Goal: Task Accomplishment & Management: Use online tool/utility

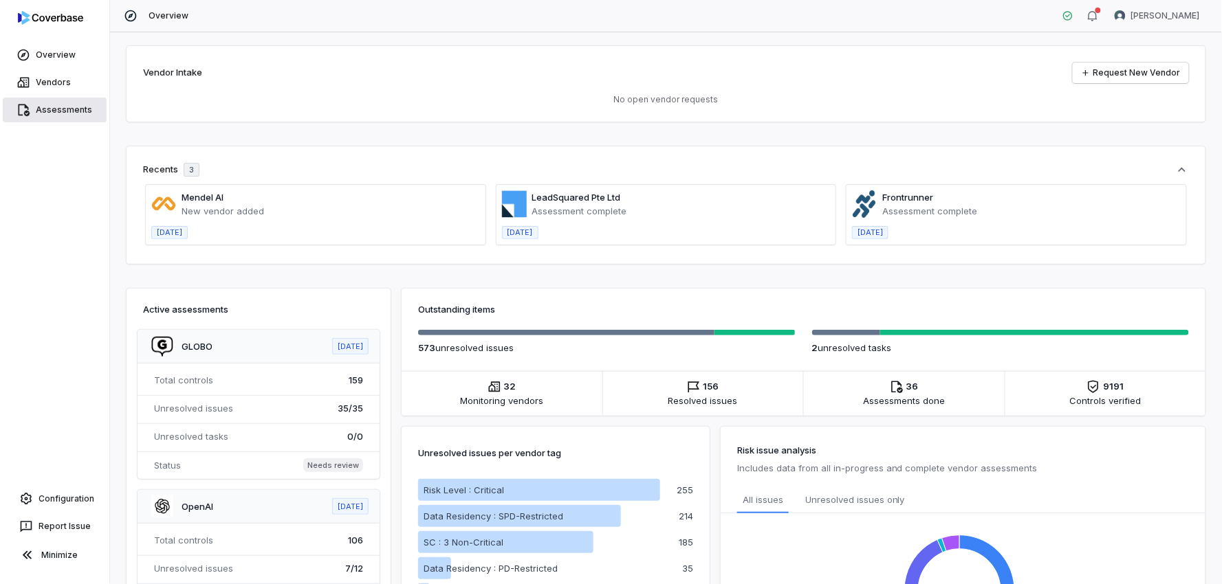
click at [58, 109] on link "Assessments" at bounding box center [55, 110] width 104 height 25
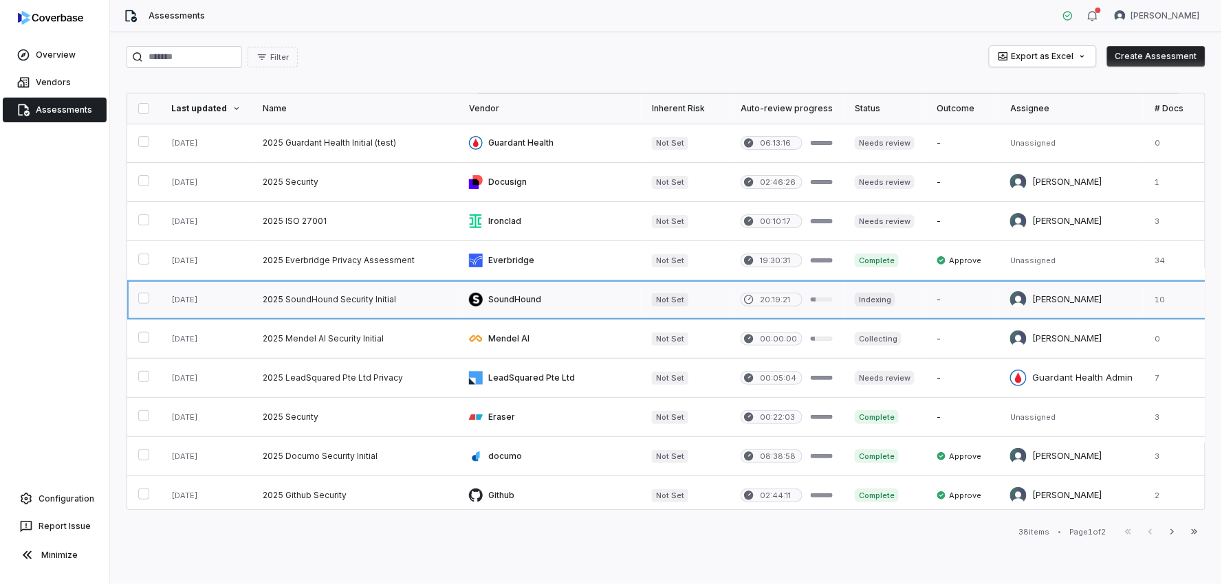
click at [327, 297] on link at bounding box center [355, 299] width 206 height 38
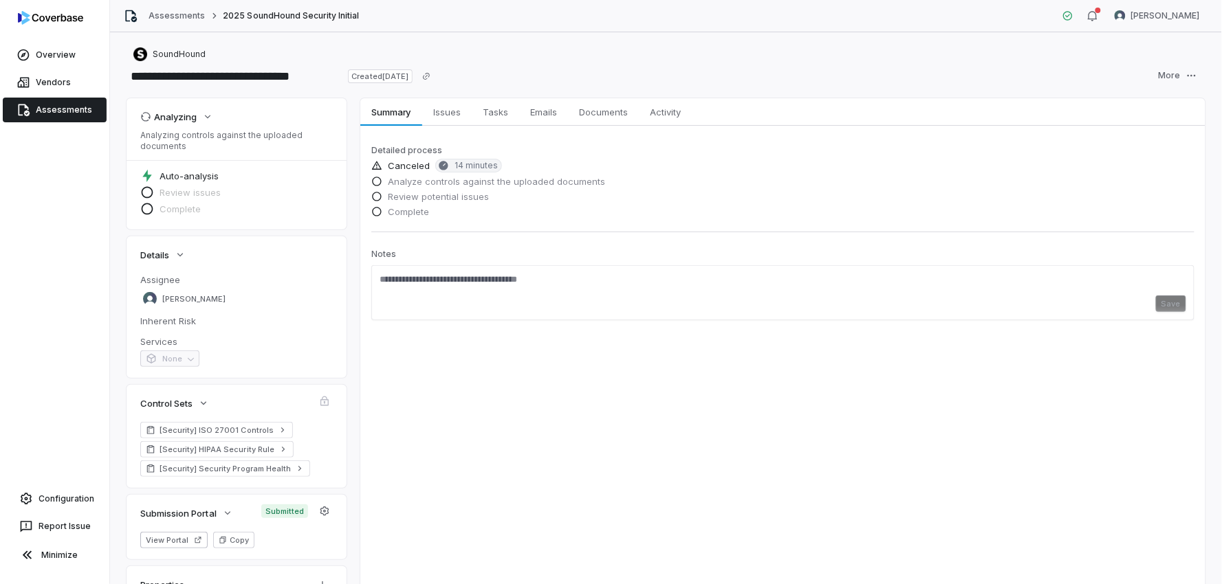
click at [428, 166] on div "Canceled 14 minutes" at bounding box center [782, 167] width 823 height 16
click at [451, 160] on span "14 minutes" at bounding box center [468, 166] width 67 height 14
click at [465, 166] on span "14 minutes" at bounding box center [475, 165] width 43 height 11
click at [1187, 77] on html "**********" at bounding box center [611, 292] width 1222 height 584
click at [593, 112] on html "**********" at bounding box center [611, 292] width 1222 height 584
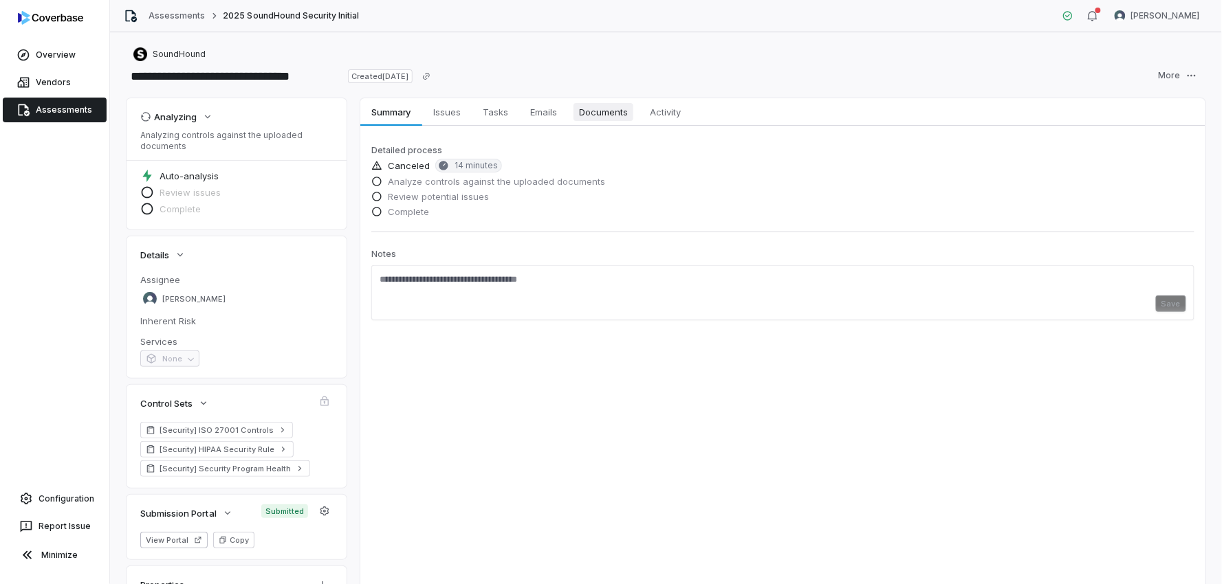
click at [593, 112] on span "Documents" at bounding box center [603, 112] width 60 height 18
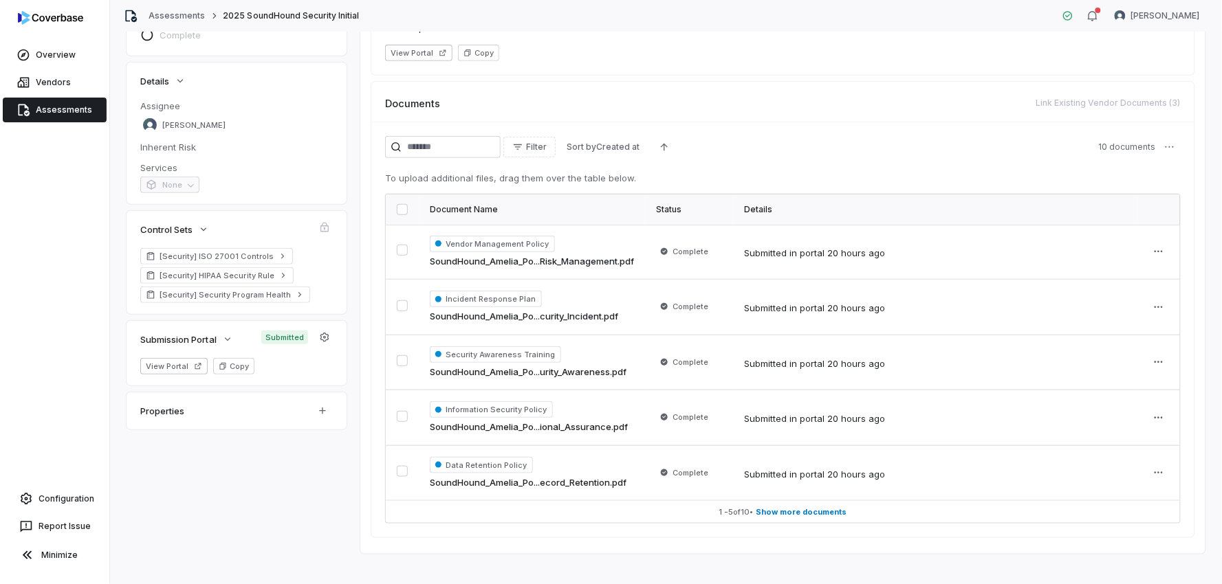
scroll to position [188, 0]
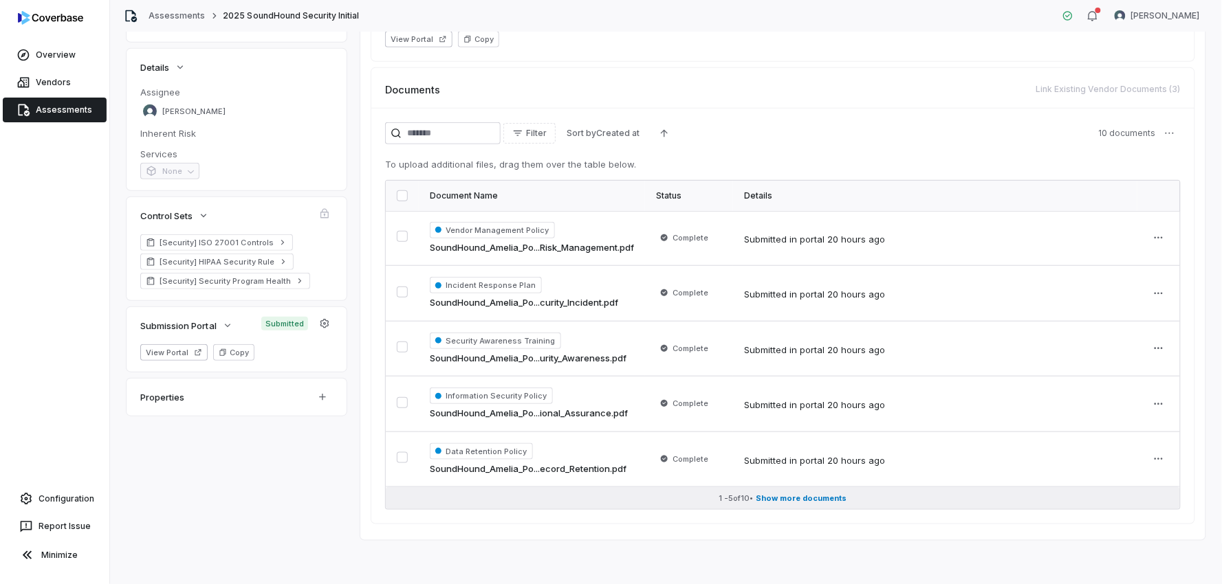
click at [832, 504] on button "1 - 5 of 10 • Show more documents" at bounding box center [783, 498] width 794 height 22
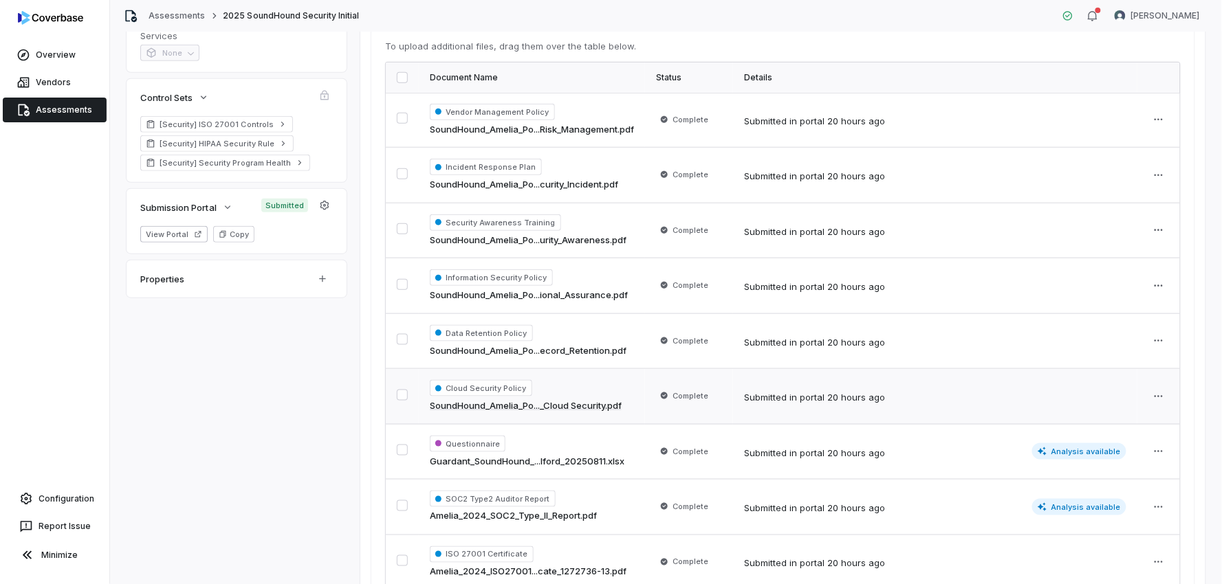
scroll to position [465, 0]
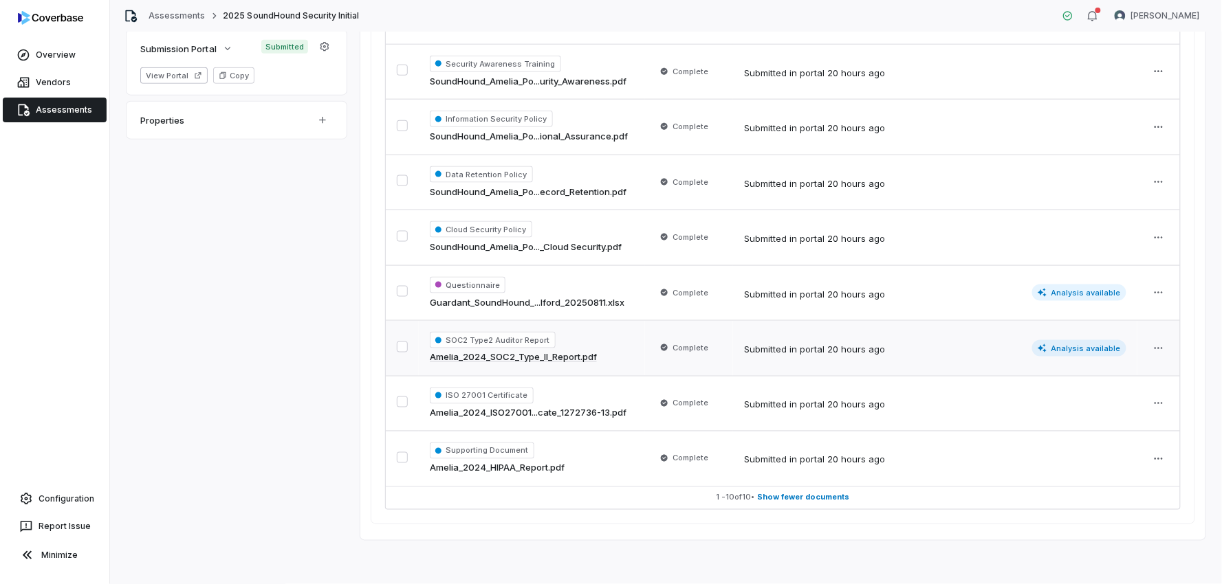
click at [1096, 346] on span "Analysis available" at bounding box center [1079, 348] width 95 height 16
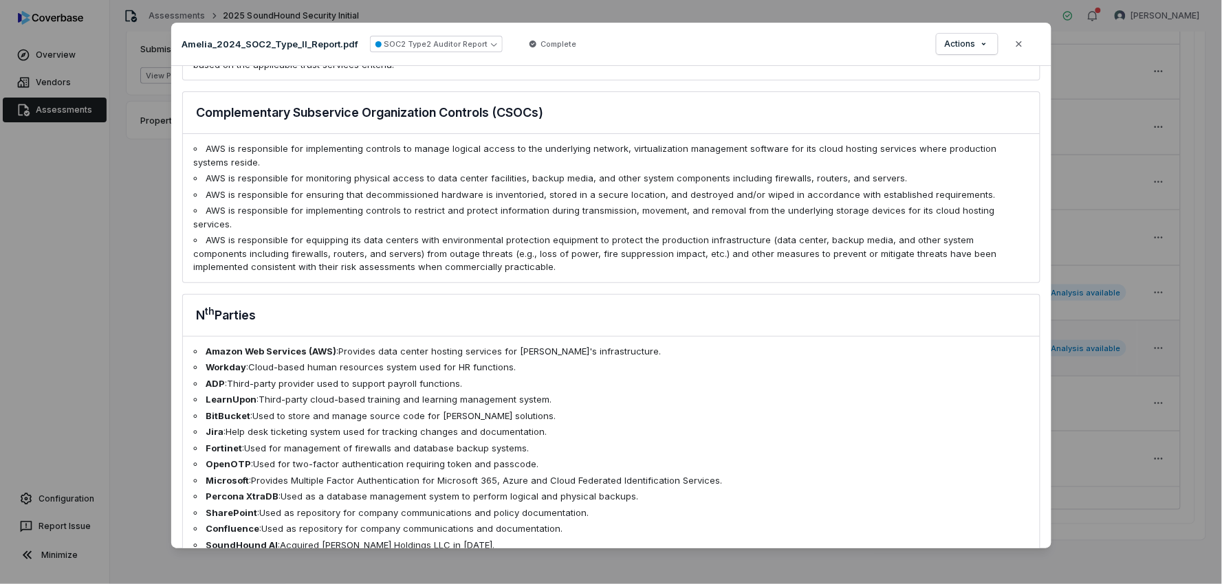
scroll to position [1448, 0]
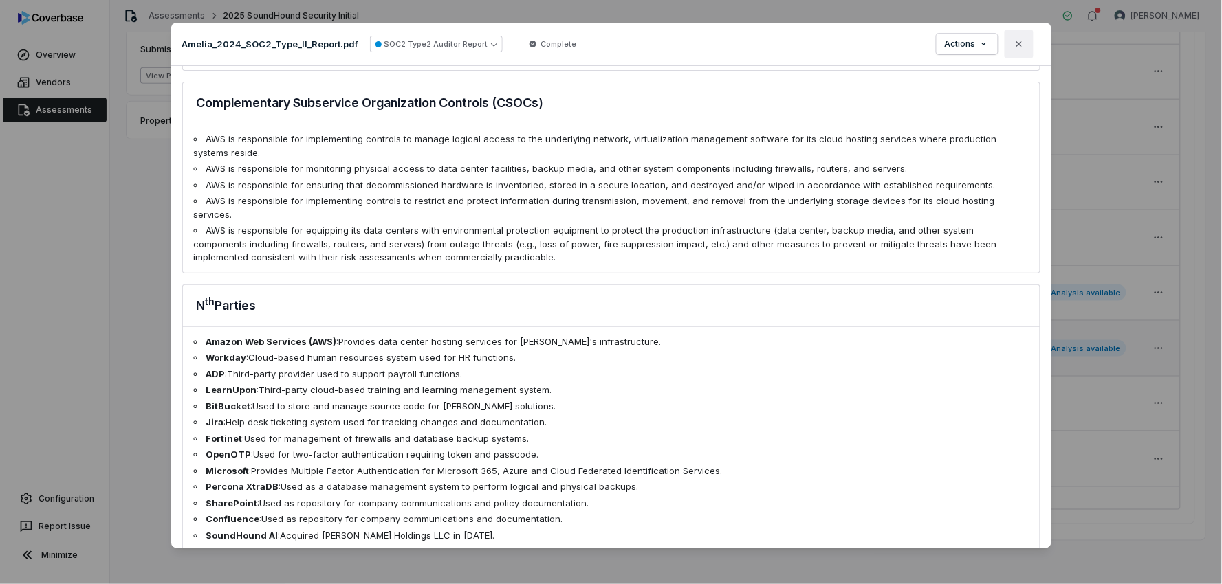
click at [1022, 40] on icon "button" at bounding box center [1018, 43] width 11 height 11
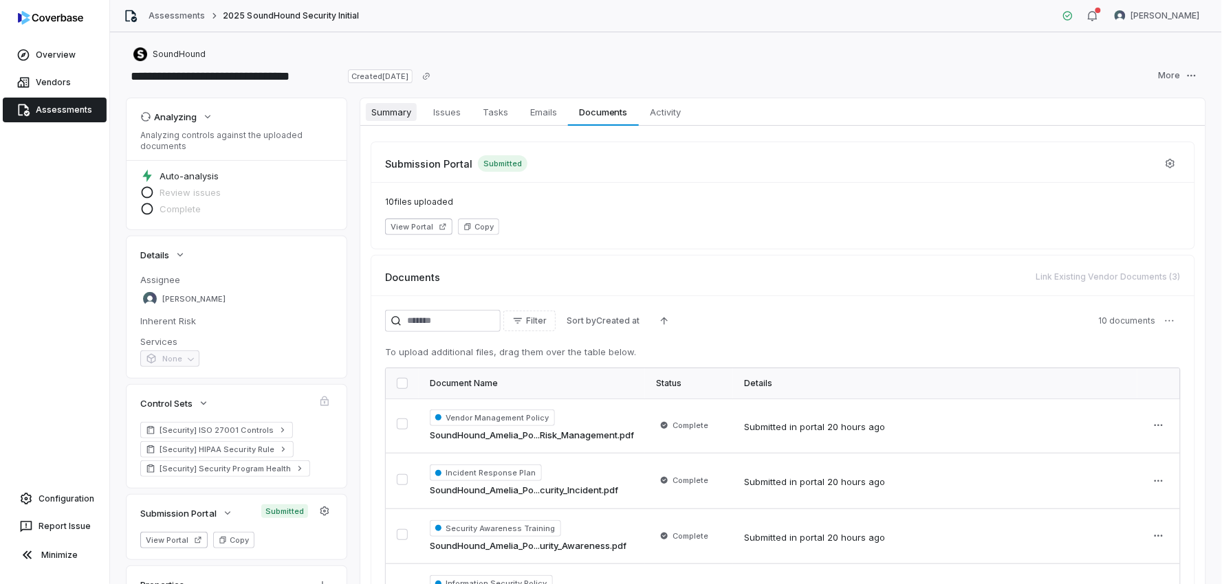
click at [411, 113] on span "Summary" at bounding box center [391, 112] width 51 height 18
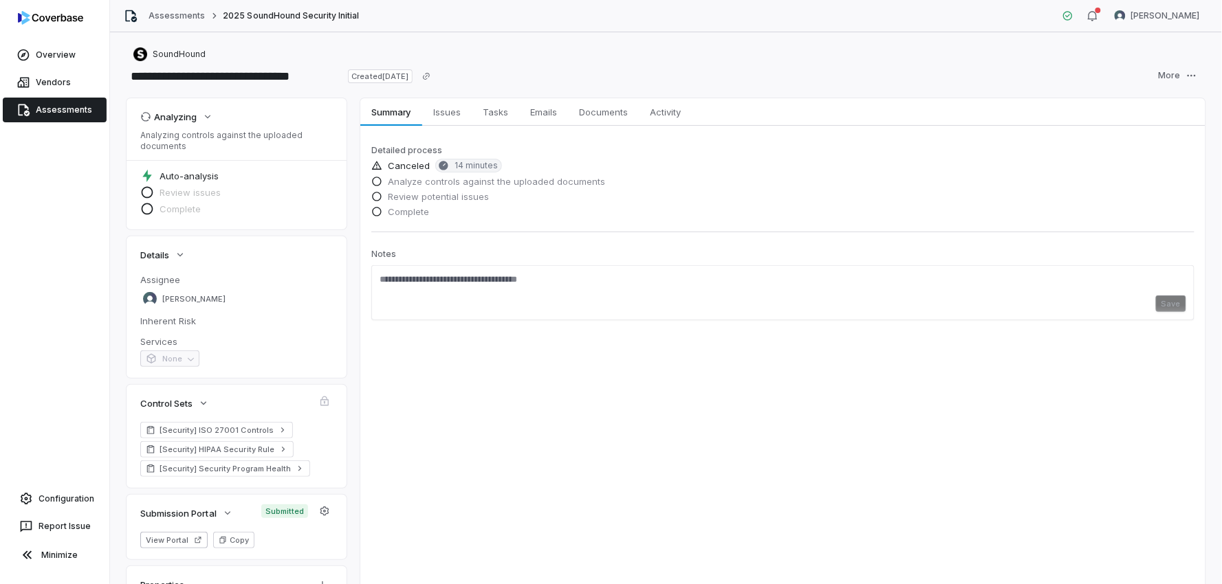
drag, startPoint x: 455, startPoint y: 162, endPoint x: 555, endPoint y: 188, distance: 103.0
click at [456, 162] on span "14 minutes" at bounding box center [475, 165] width 43 height 11
click at [65, 110] on link "Assessments" at bounding box center [55, 110] width 104 height 25
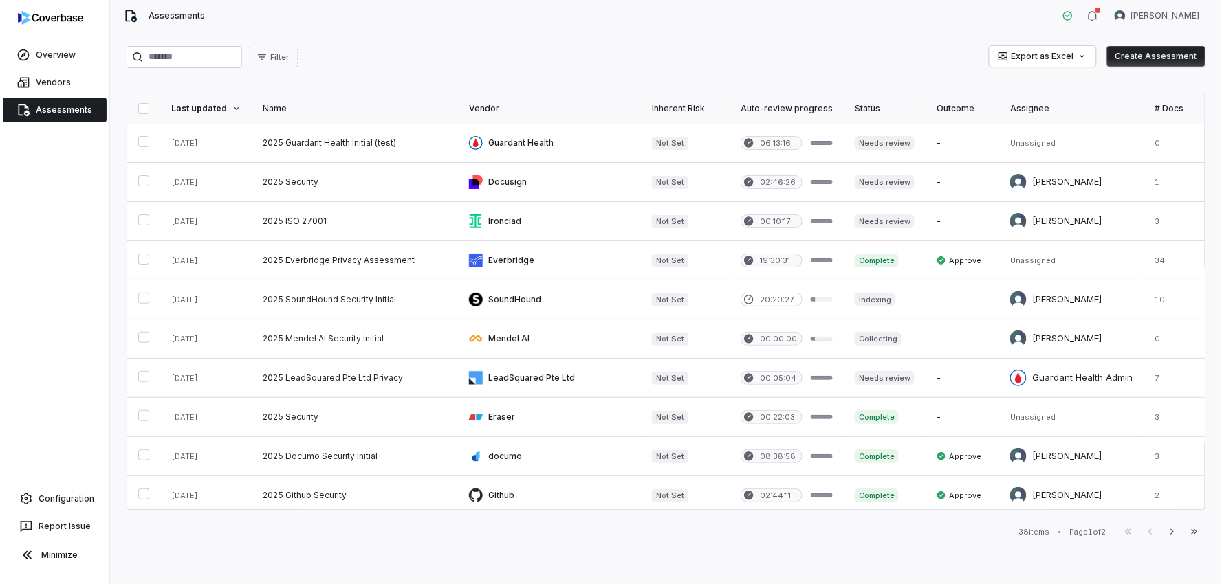
click at [1152, 56] on button "Create Assessment" at bounding box center [1156, 56] width 98 height 21
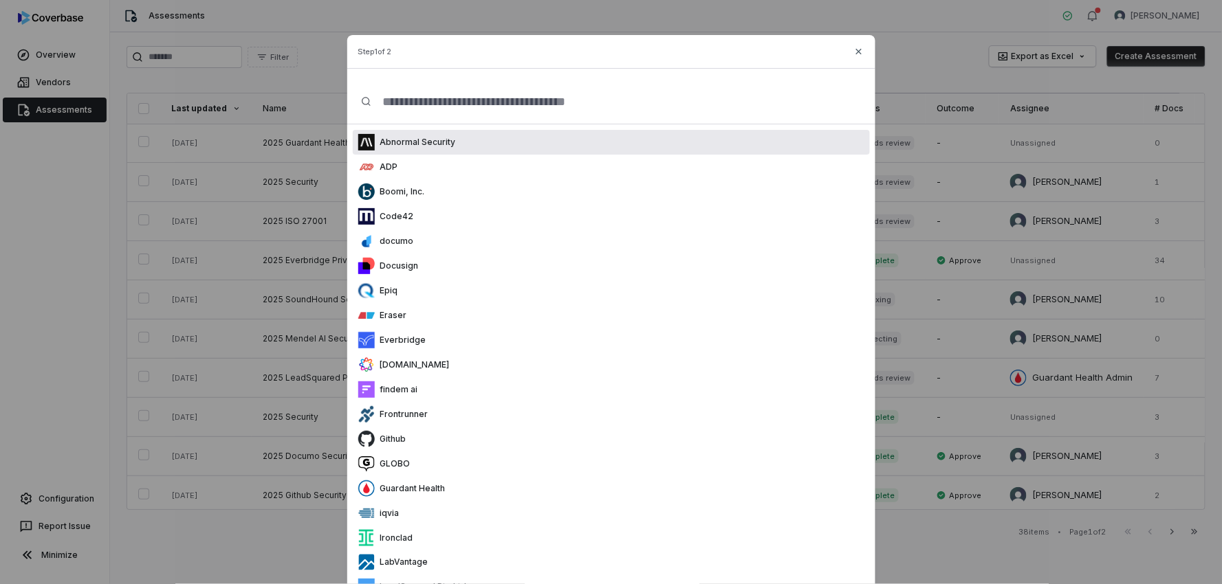
click at [472, 97] on input "text" at bounding box center [615, 102] width 489 height 44
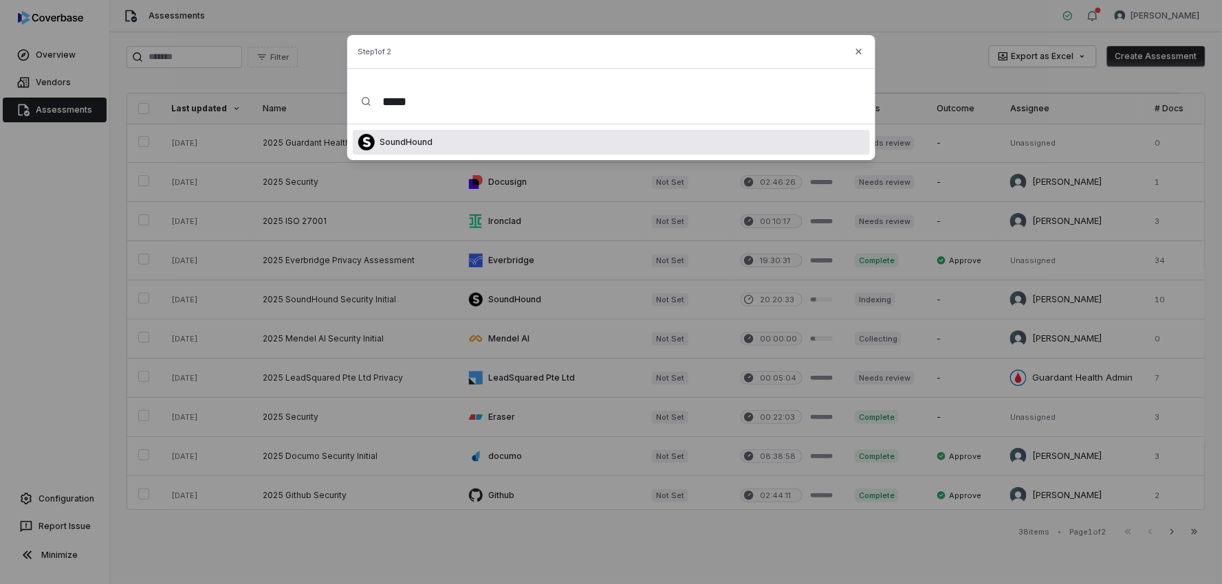
type input "*****"
click at [437, 150] on div "SoundHound" at bounding box center [611, 142] width 517 height 25
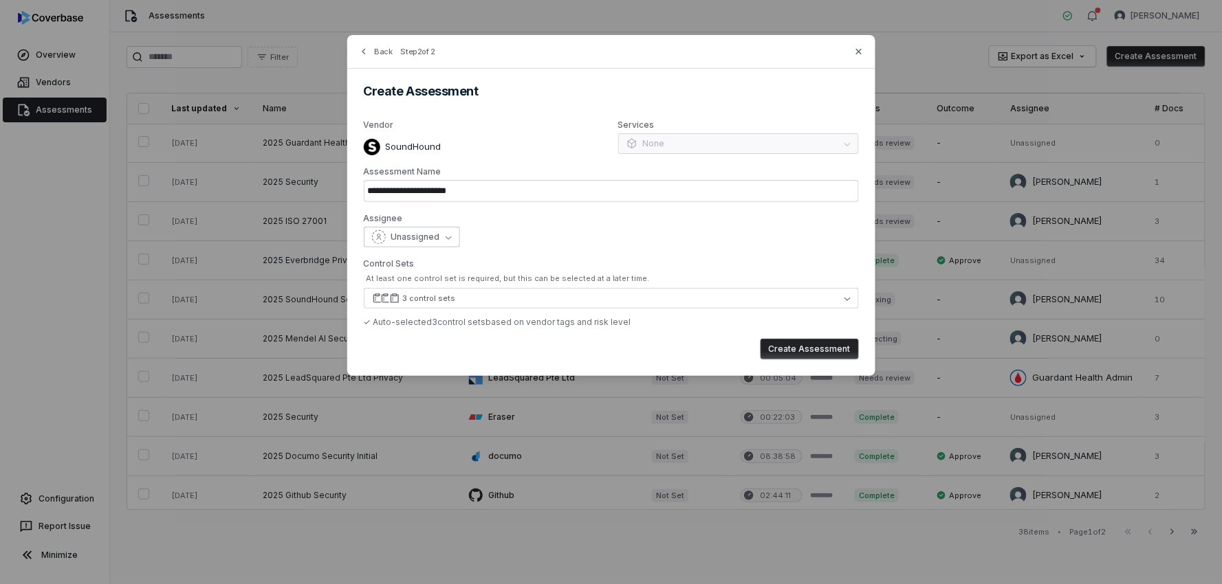
click at [442, 236] on button "Unassigned" at bounding box center [412, 237] width 96 height 21
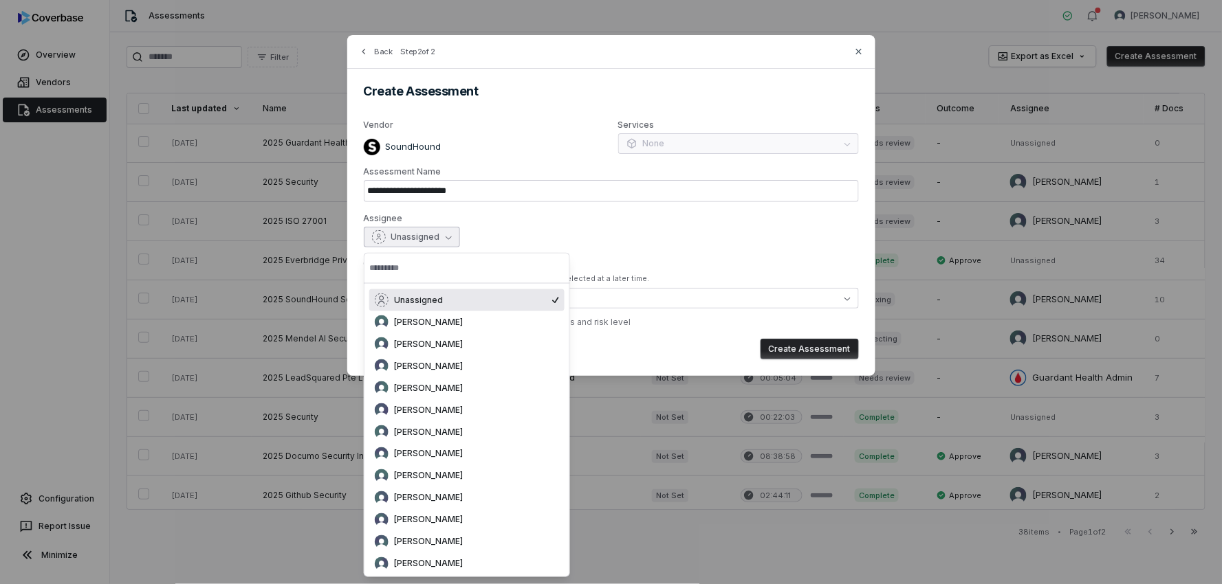
click at [441, 272] on input "text" at bounding box center [466, 268] width 195 height 30
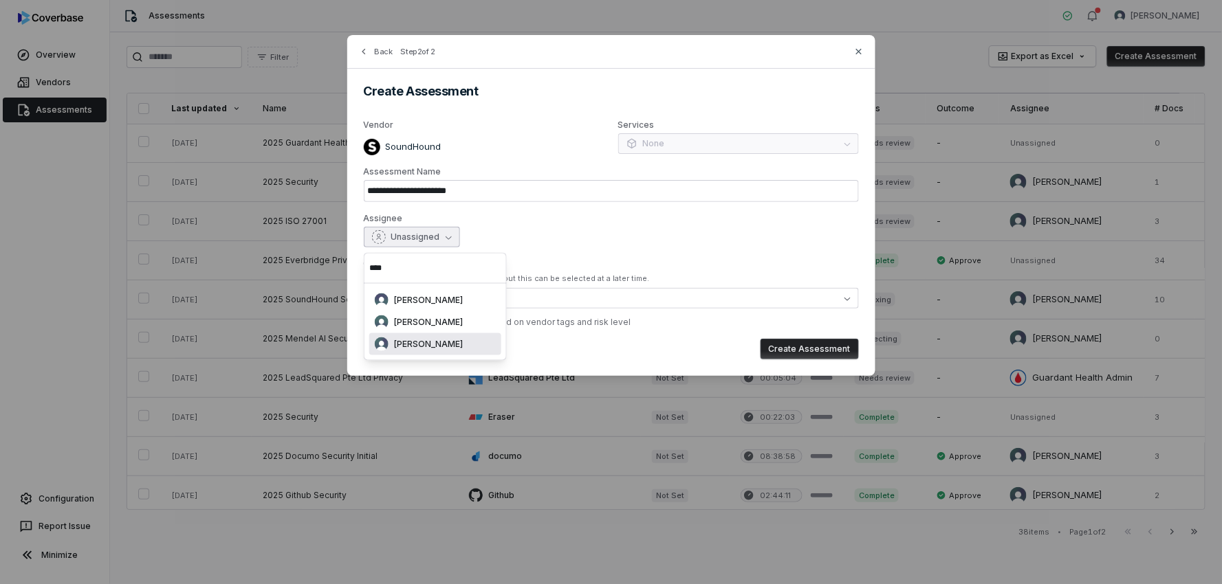
type input "****"
drag, startPoint x: 455, startPoint y: 342, endPoint x: 540, endPoint y: 353, distance: 85.3
click at [456, 344] on div "[PERSON_NAME]" at bounding box center [435, 345] width 121 height 14
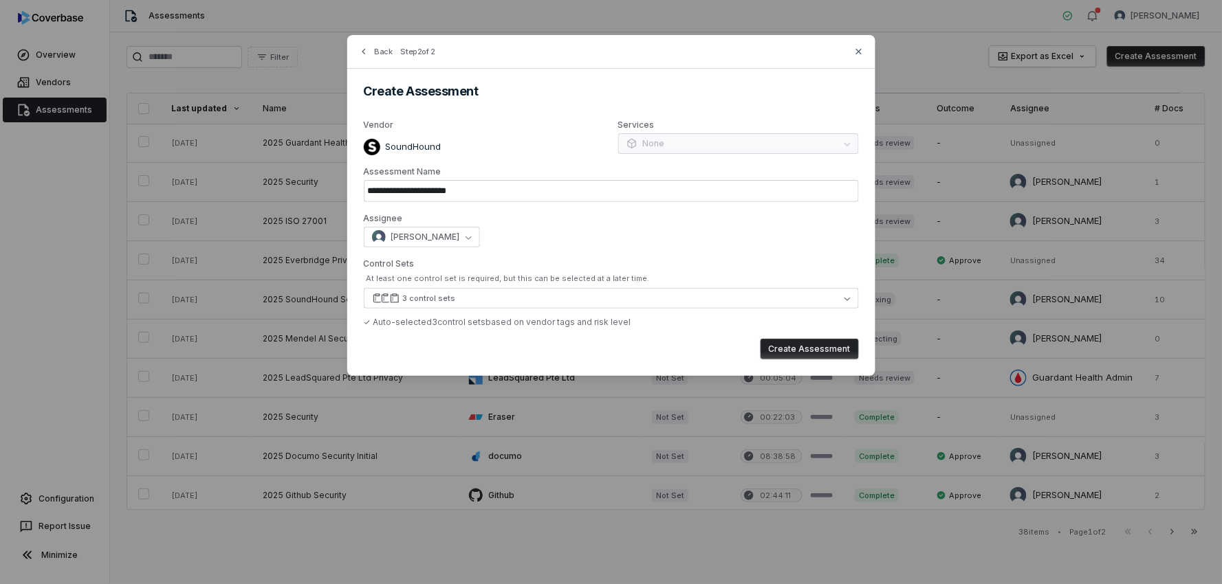
click at [795, 354] on button "Create Assessment" at bounding box center [809, 349] width 98 height 21
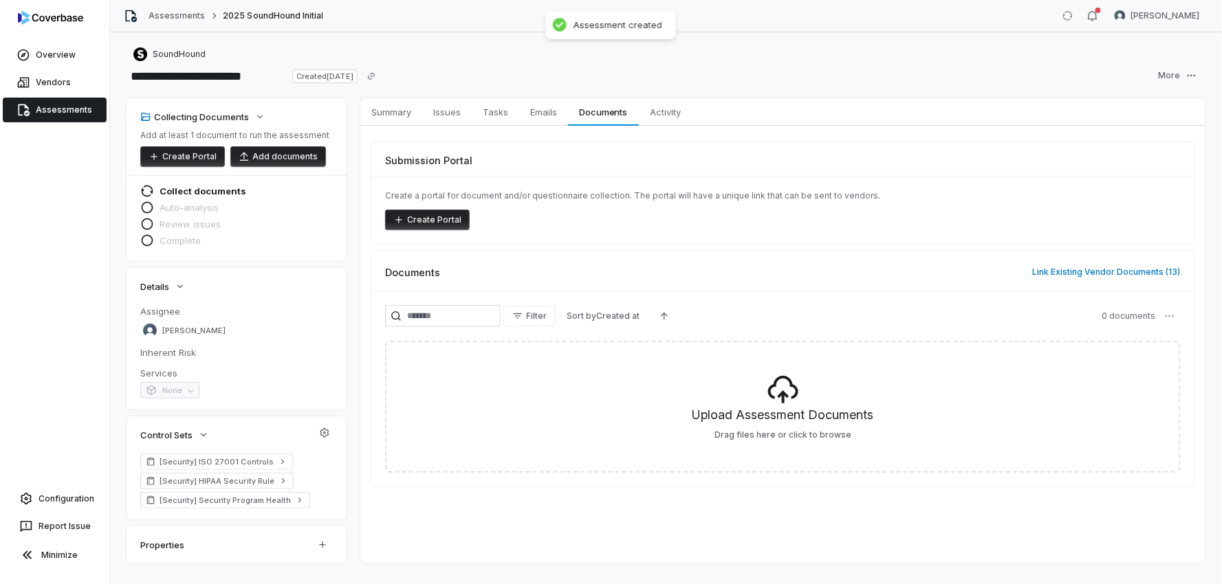
click at [303, 156] on button "Add documents" at bounding box center [278, 156] width 96 height 21
click at [283, 149] on button "Add documents" at bounding box center [278, 156] width 96 height 21
click at [255, 80] on input "**********" at bounding box center [206, 76] width 160 height 22
click at [237, 78] on input "**********" at bounding box center [206, 76] width 160 height 22
click at [327, 74] on input "**********" at bounding box center [232, 76] width 212 height 22
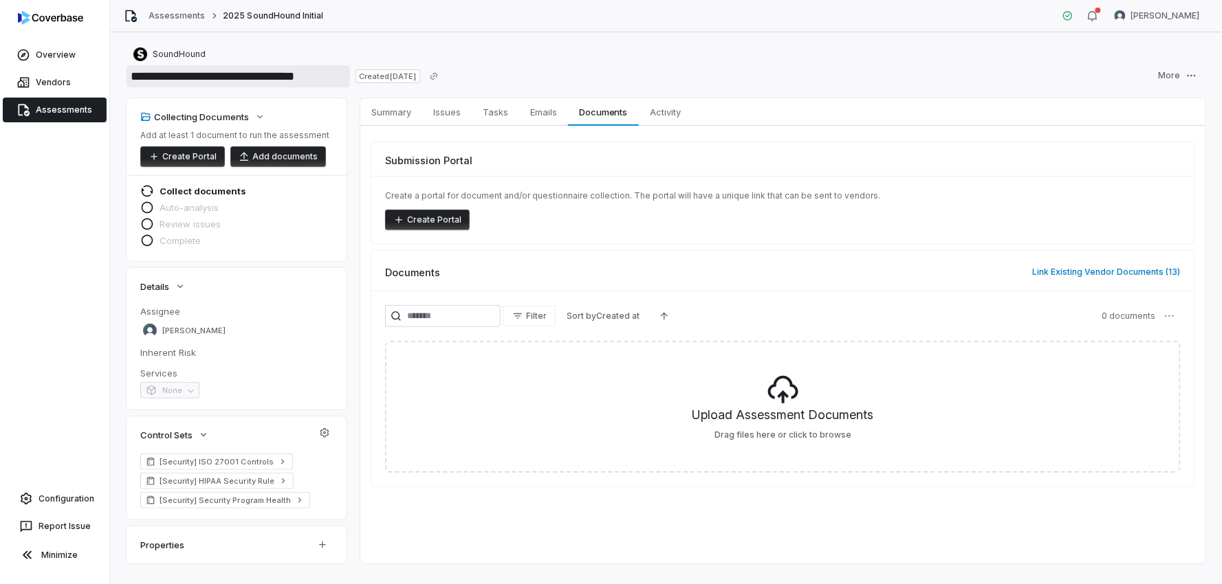
type input "**********"
click at [543, 48] on div "SoundHound" at bounding box center [665, 54] width 1079 height 16
click at [298, 155] on button "Add documents" at bounding box center [278, 156] width 96 height 21
click at [299, 155] on button "Add documents" at bounding box center [278, 156] width 96 height 21
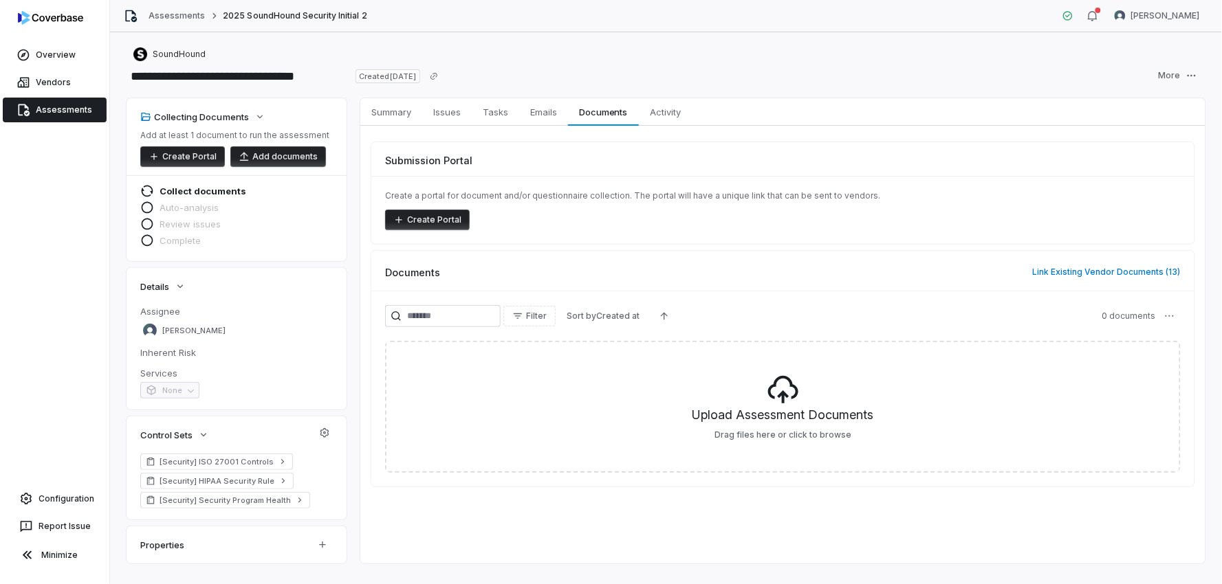
drag, startPoint x: 450, startPoint y: 221, endPoint x: 509, endPoint y: 228, distance: 60.2
click at [449, 221] on button "Create Portal" at bounding box center [427, 220] width 85 height 21
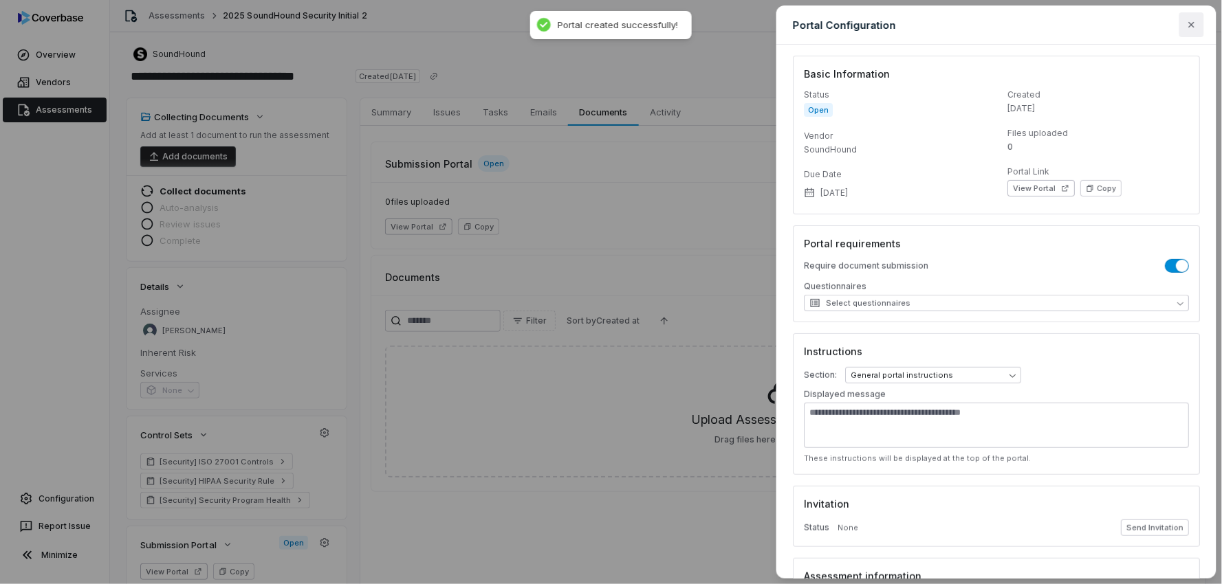
click at [1187, 23] on icon "button" at bounding box center [1191, 24] width 11 height 11
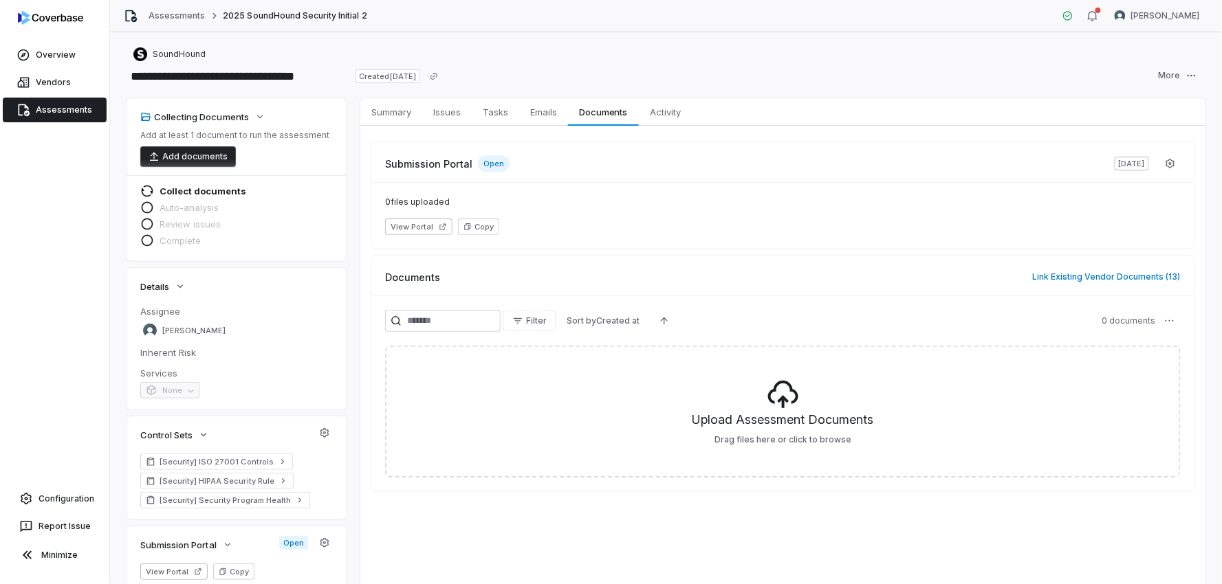
click at [200, 149] on button "Add documents" at bounding box center [188, 156] width 96 height 21
click at [211, 159] on button "Add documents" at bounding box center [188, 156] width 96 height 21
click at [212, 161] on button "Add documents" at bounding box center [188, 156] width 96 height 21
click at [622, 108] on span "Documents" at bounding box center [603, 112] width 59 height 18
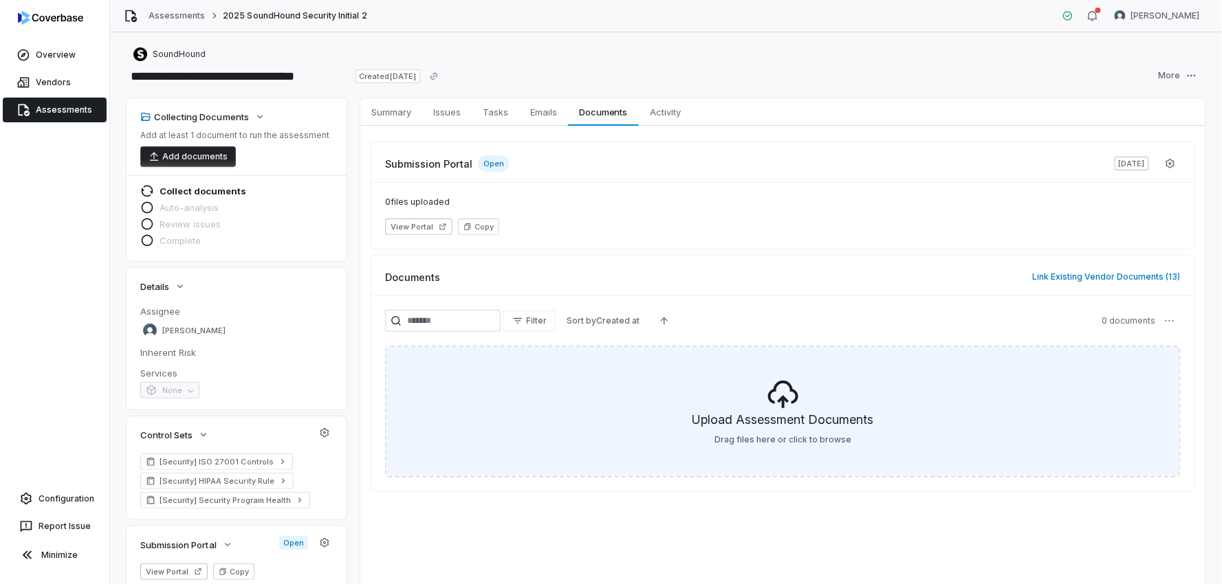
click at [766, 420] on h5 "Upload Assessment Documents" at bounding box center [782, 422] width 181 height 23
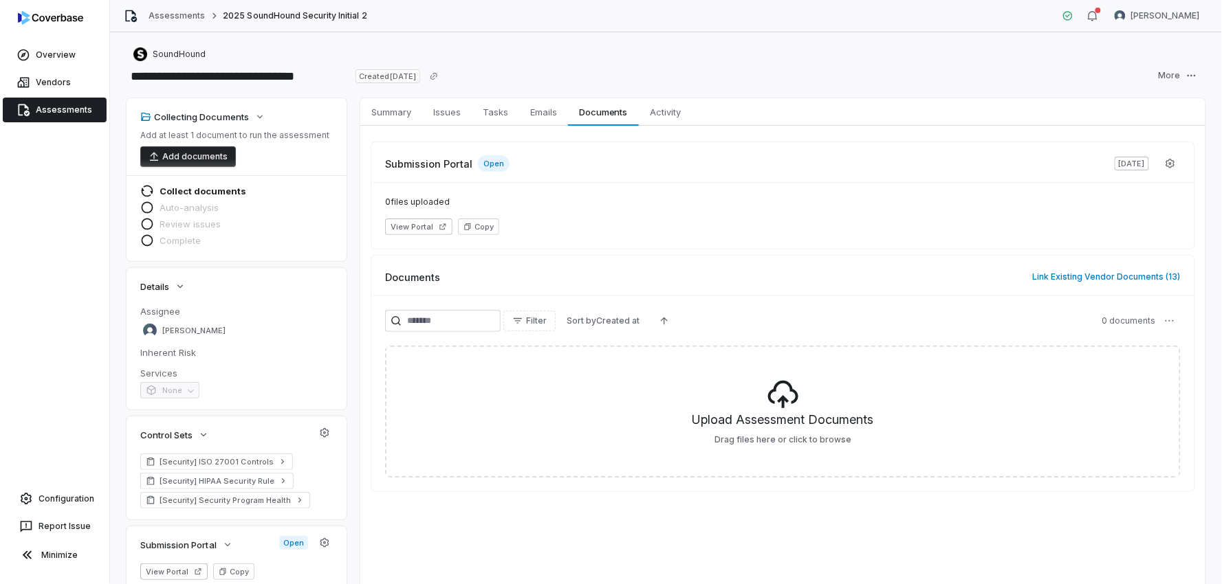
click at [49, 100] on link "Assessments" at bounding box center [55, 110] width 104 height 25
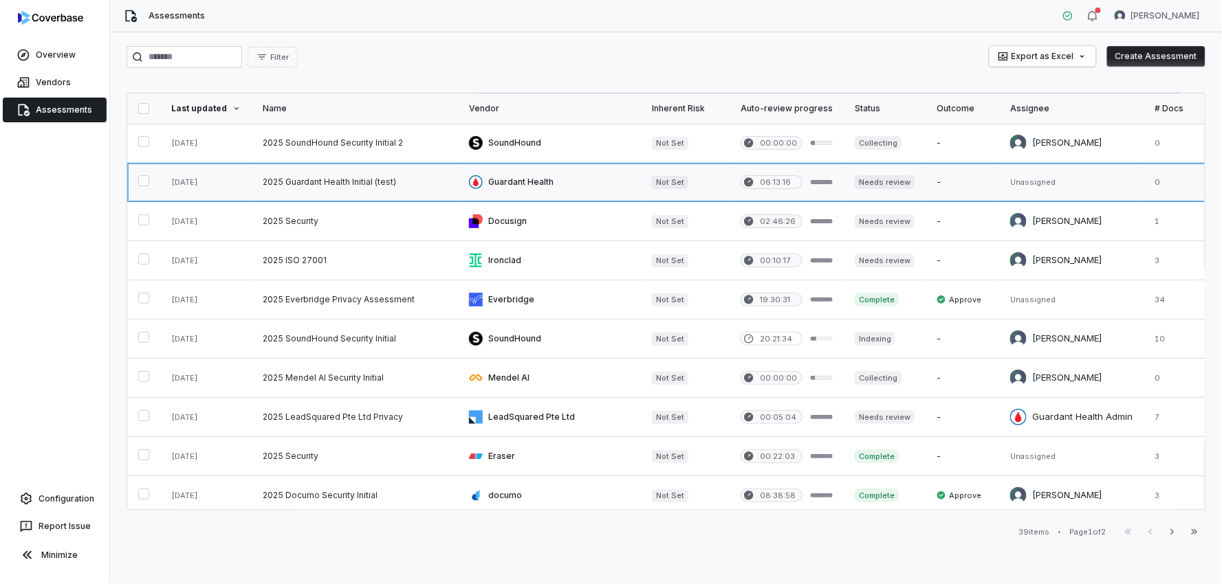
click at [348, 176] on link at bounding box center [355, 182] width 206 height 38
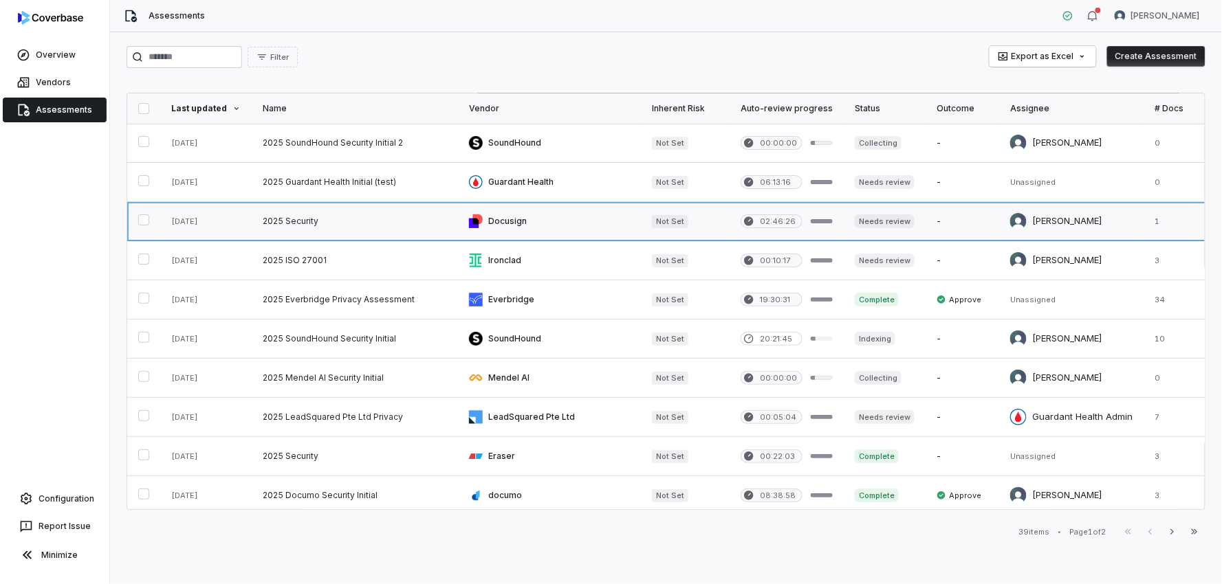
click at [296, 222] on link at bounding box center [355, 221] width 206 height 38
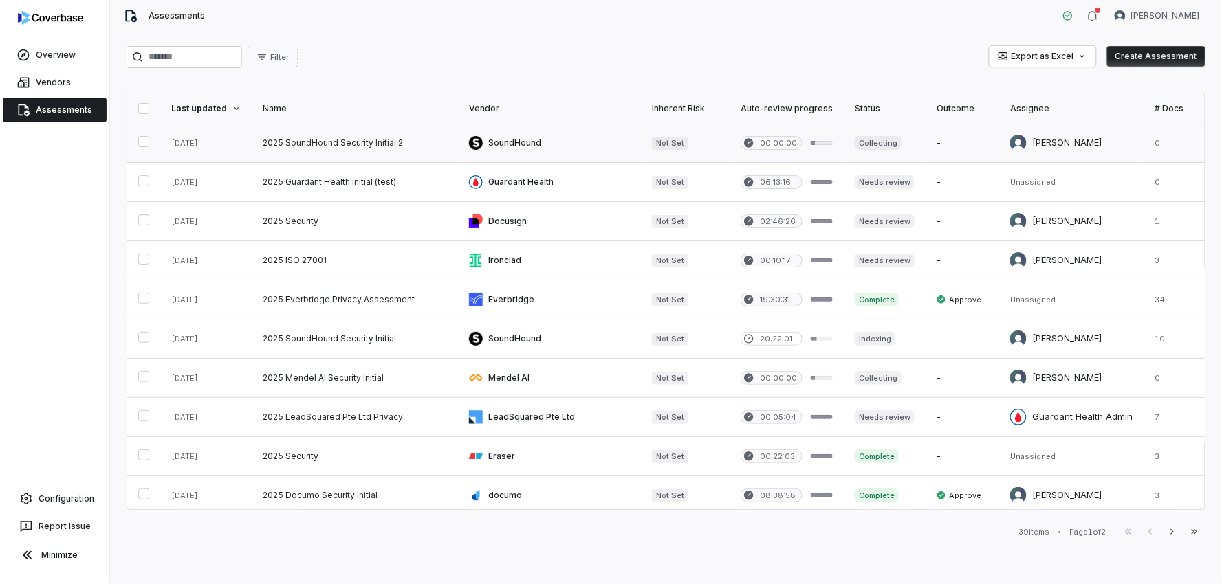
click at [330, 140] on link at bounding box center [355, 143] width 206 height 38
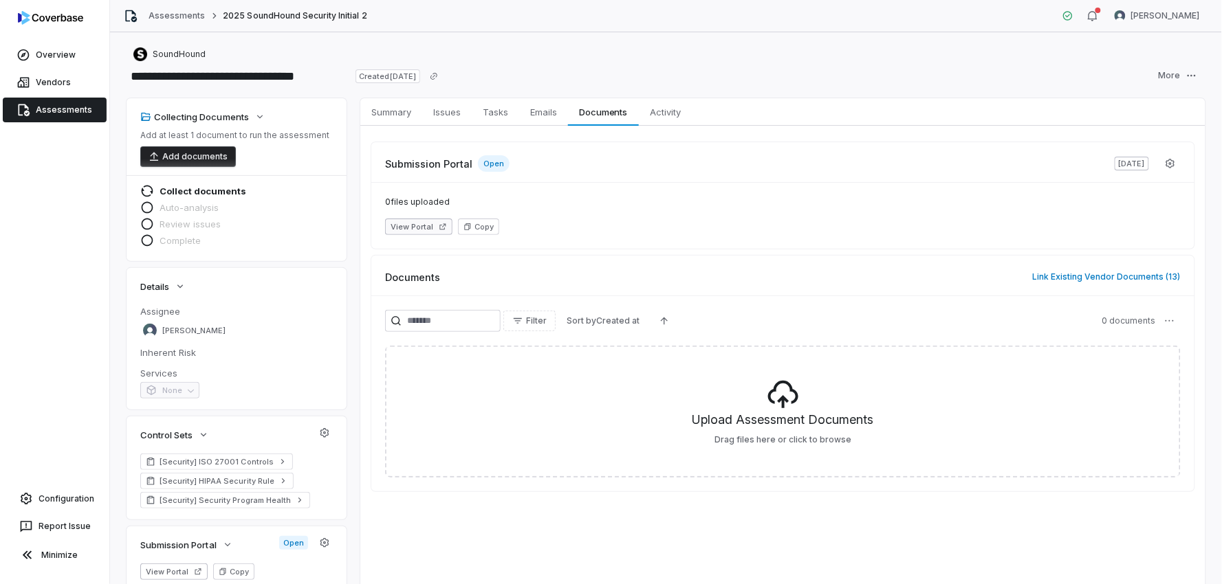
click at [424, 232] on button "View Portal" at bounding box center [418, 227] width 67 height 16
click at [1193, 74] on html "**********" at bounding box center [611, 292] width 1222 height 584
click at [1144, 210] on div "Delete" at bounding box center [1160, 217] width 99 height 22
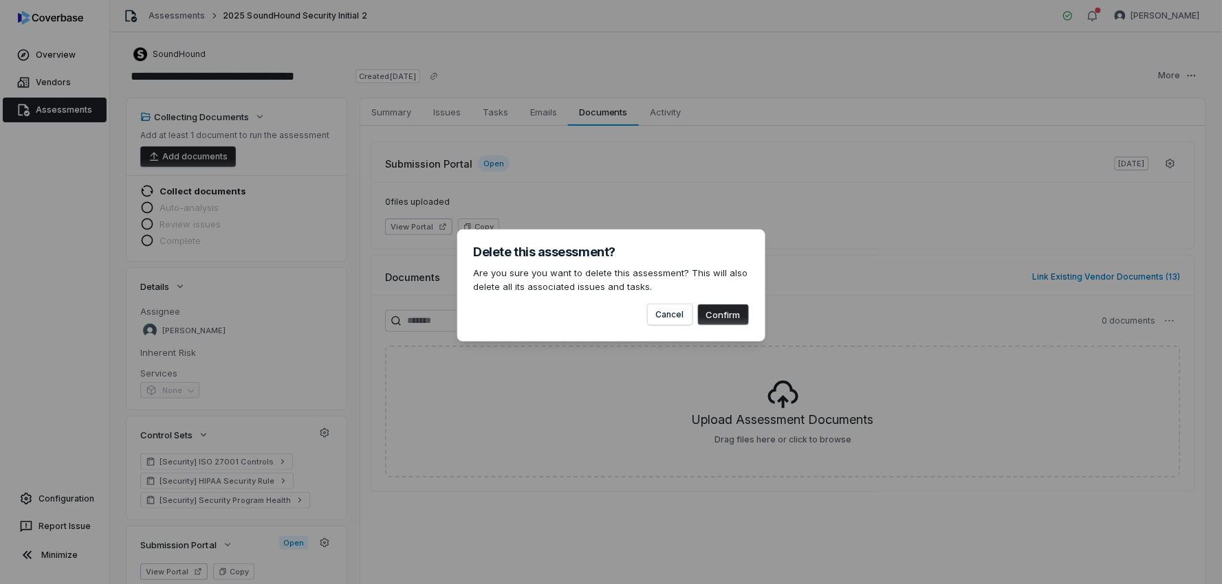
click at [710, 311] on button "Confirm" at bounding box center [723, 315] width 51 height 21
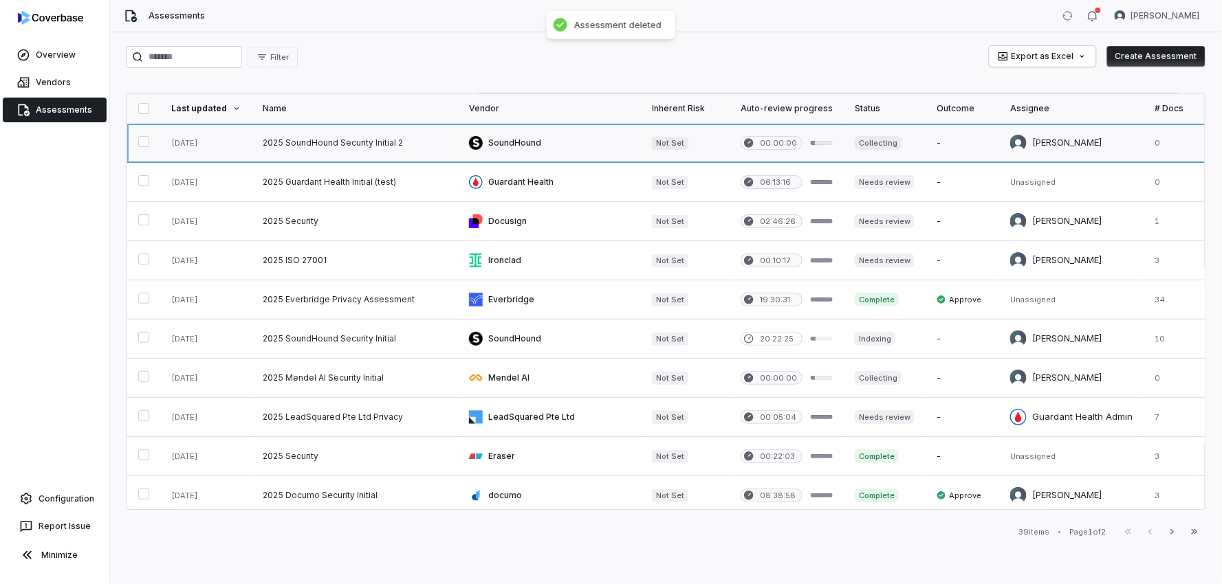
click at [361, 146] on link at bounding box center [355, 143] width 206 height 38
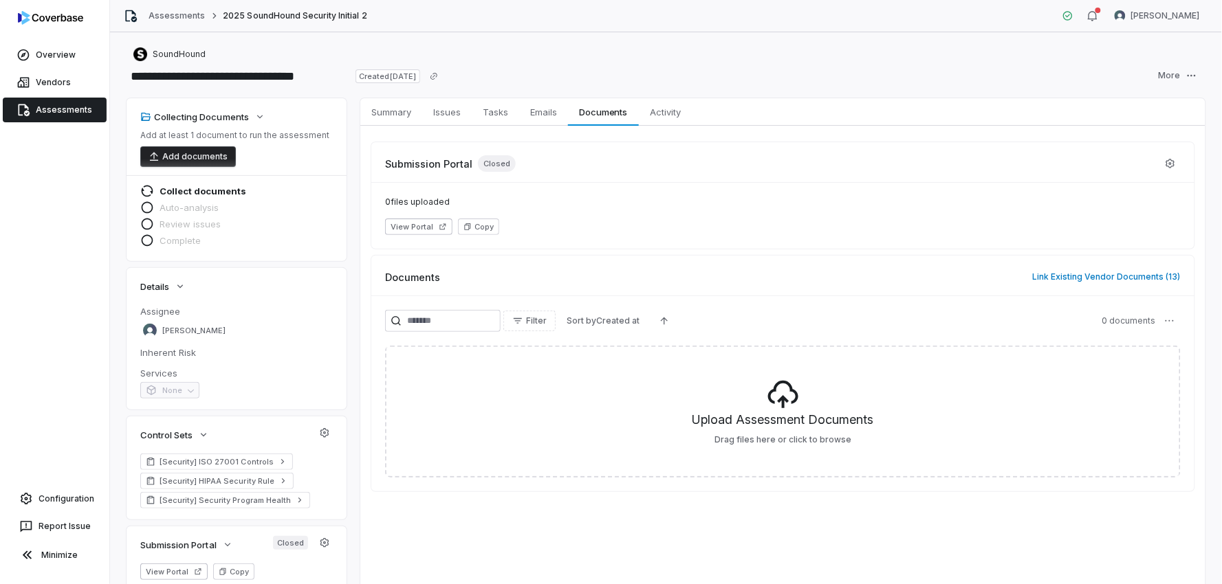
click at [74, 117] on link "Assessments" at bounding box center [55, 110] width 104 height 25
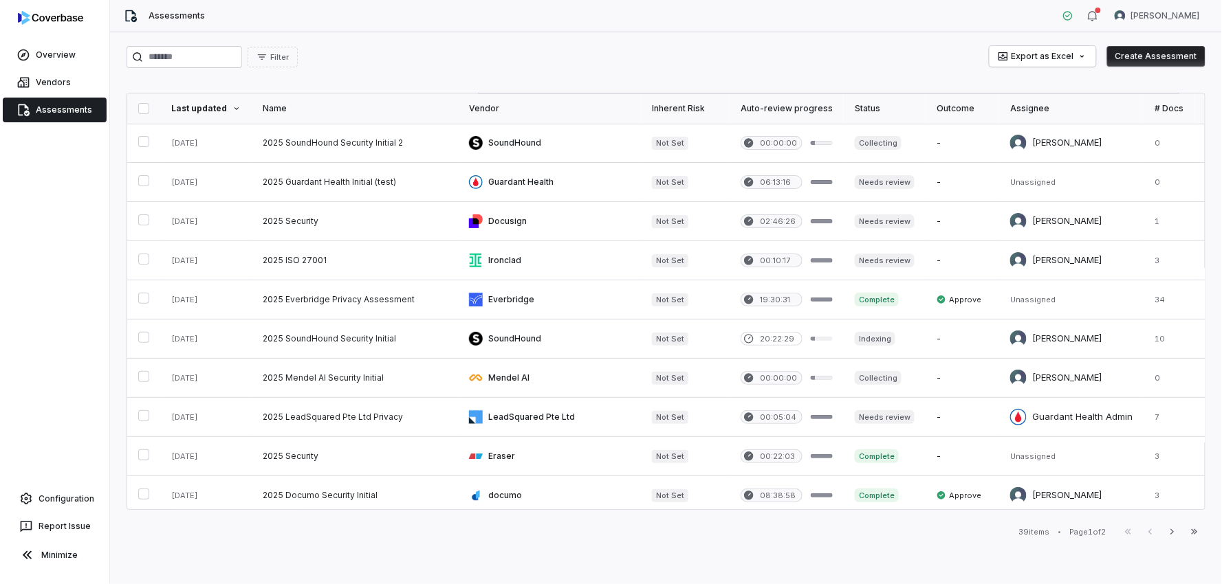
click at [73, 114] on link "Assessments" at bounding box center [55, 110] width 104 height 25
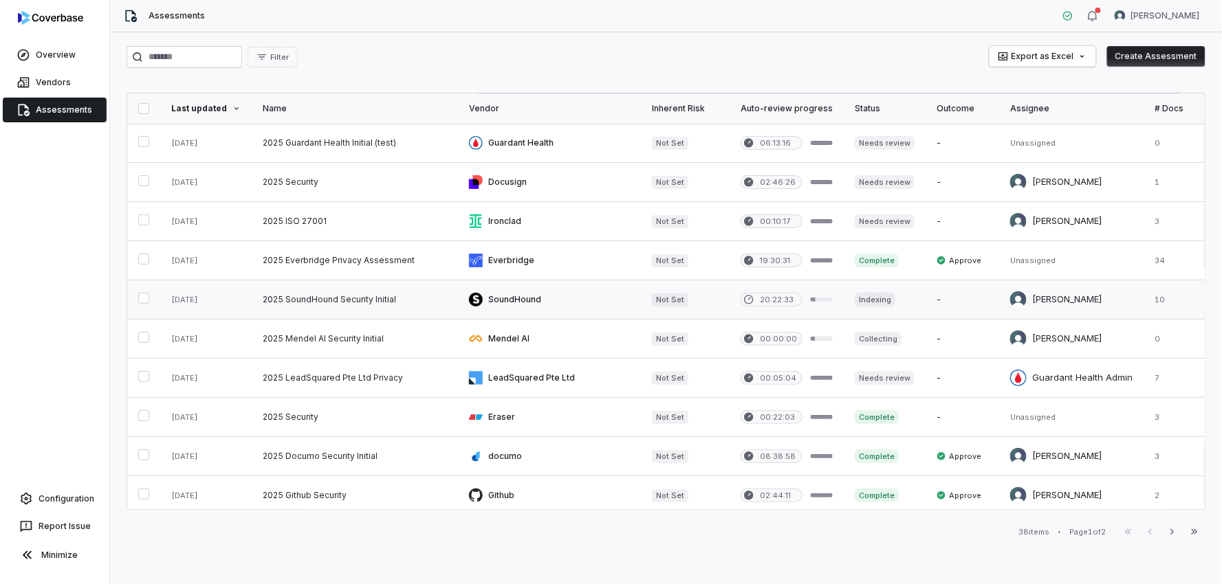
click at [363, 297] on link at bounding box center [355, 299] width 206 height 38
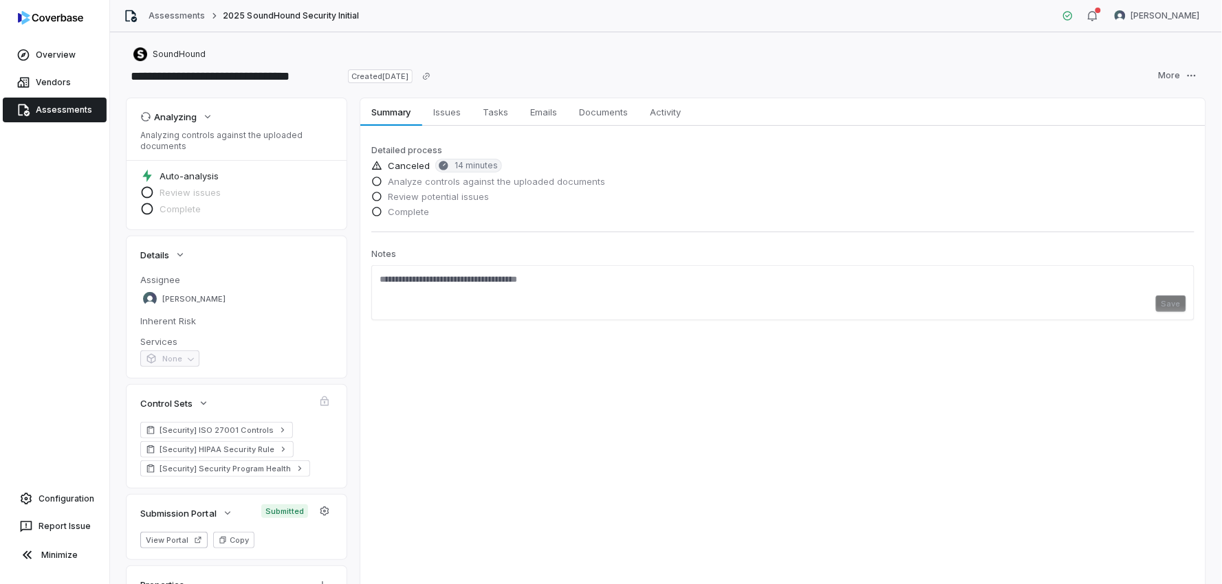
click at [425, 181] on span "Analyze controls against the uploaded documents" at bounding box center [496, 181] width 217 height 12
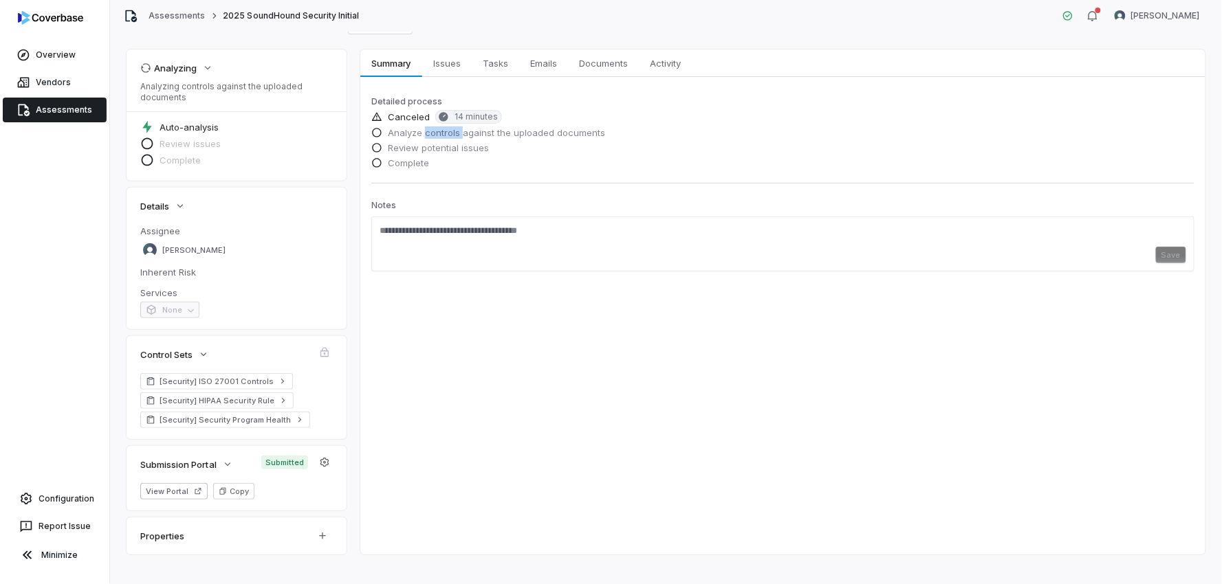
scroll to position [63, 0]
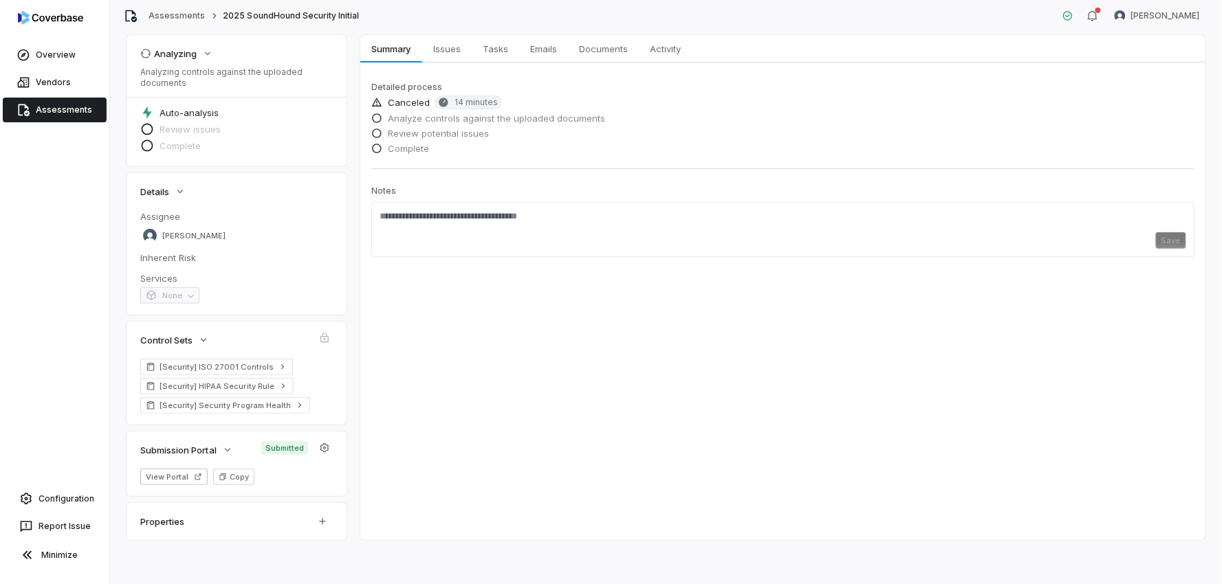
drag, startPoint x: 172, startPoint y: 525, endPoint x: 291, endPoint y: 524, distance: 119.6
click at [172, 525] on div "Properties" at bounding box center [219, 521] width 158 height 21
click at [329, 524] on html "**********" at bounding box center [611, 292] width 1222 height 584
click at [167, 519] on html "**********" at bounding box center [611, 292] width 1222 height 584
click at [329, 449] on icon "button" at bounding box center [324, 448] width 11 height 11
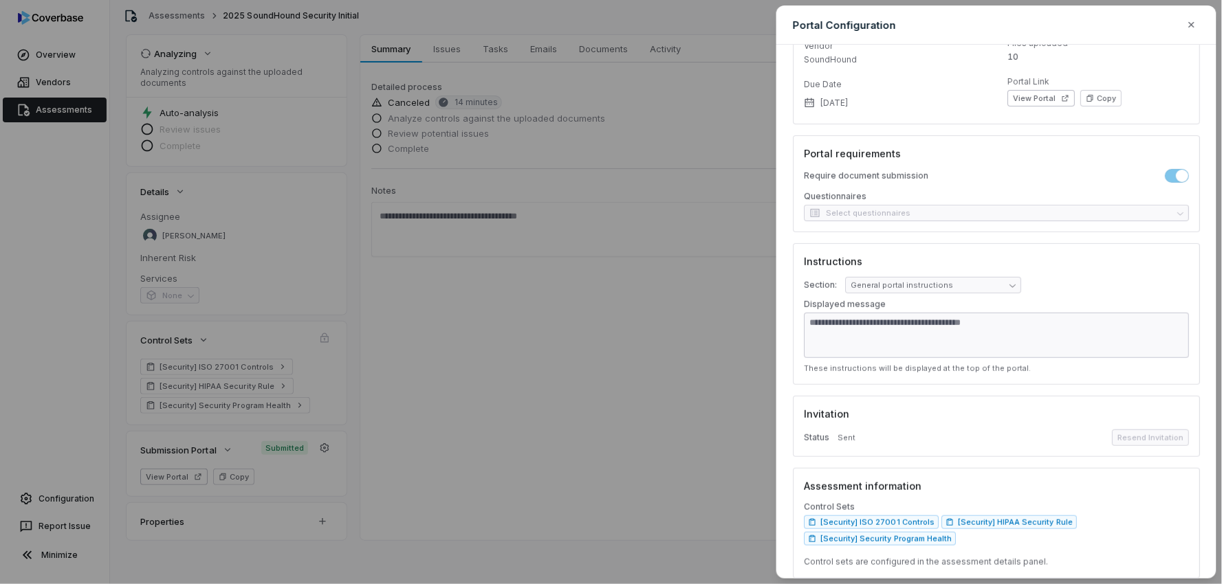
scroll to position [100, 0]
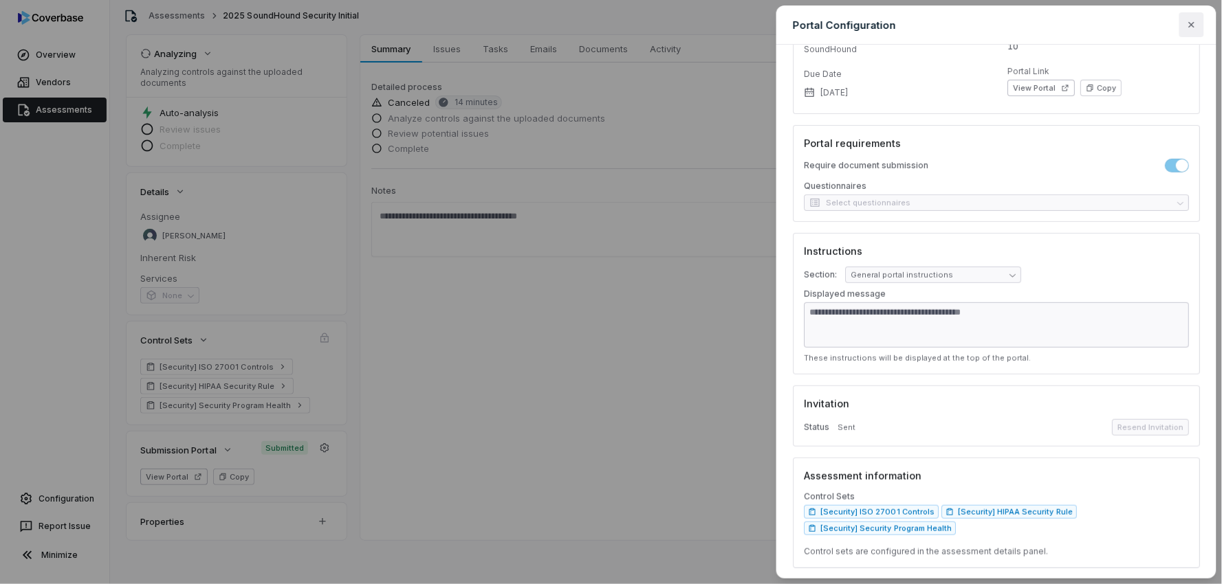
click at [1196, 23] on icon "button" at bounding box center [1191, 24] width 11 height 11
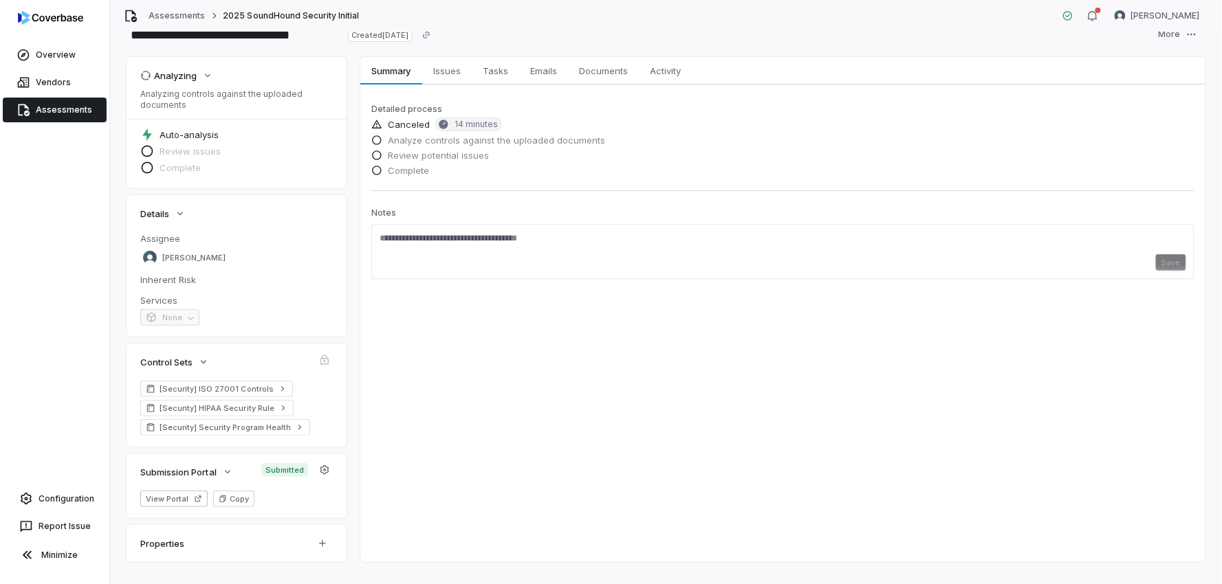
scroll to position [0, 0]
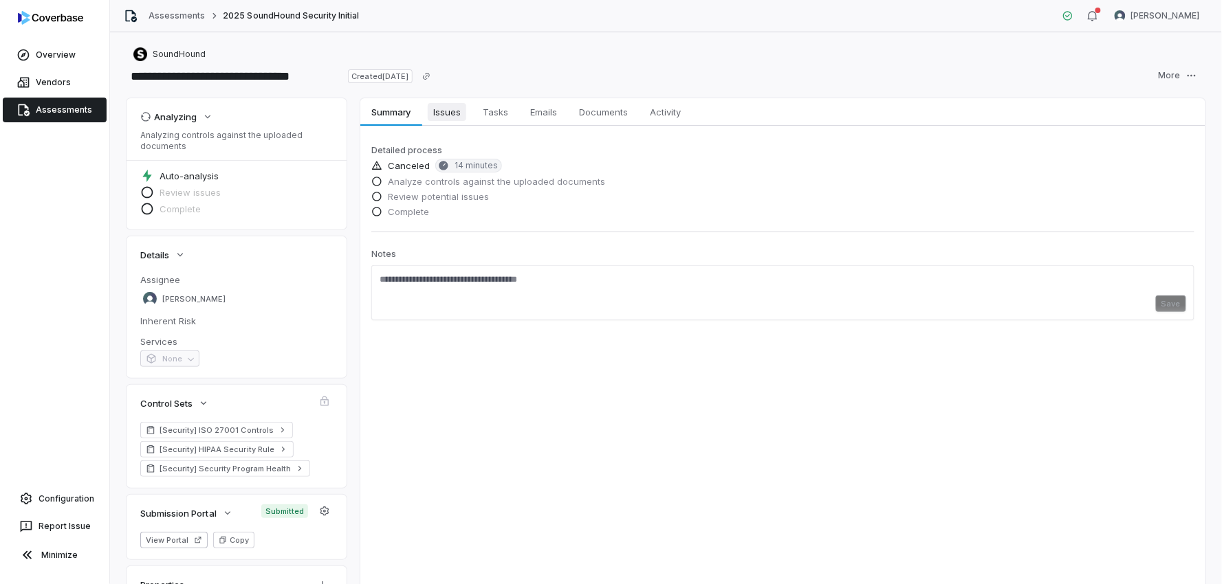
click at [443, 106] on span "Issues" at bounding box center [447, 112] width 38 height 18
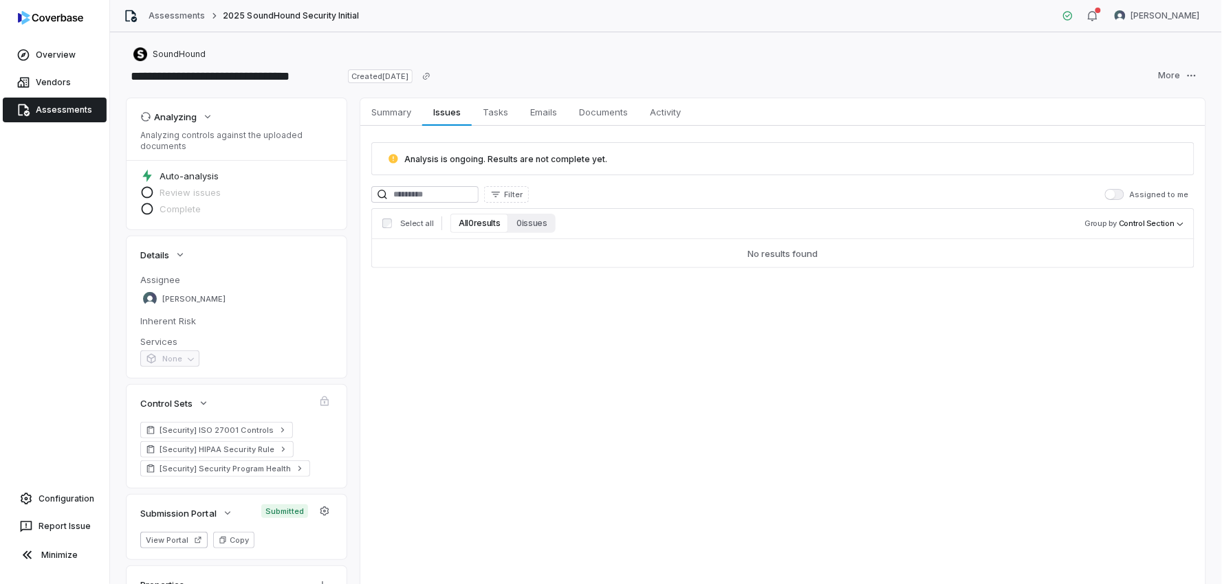
click at [513, 156] on span "Analysis is ongoing. Results are not complete yet." at bounding box center [505, 159] width 203 height 10
click at [494, 113] on span "Tasks" at bounding box center [495, 112] width 36 height 18
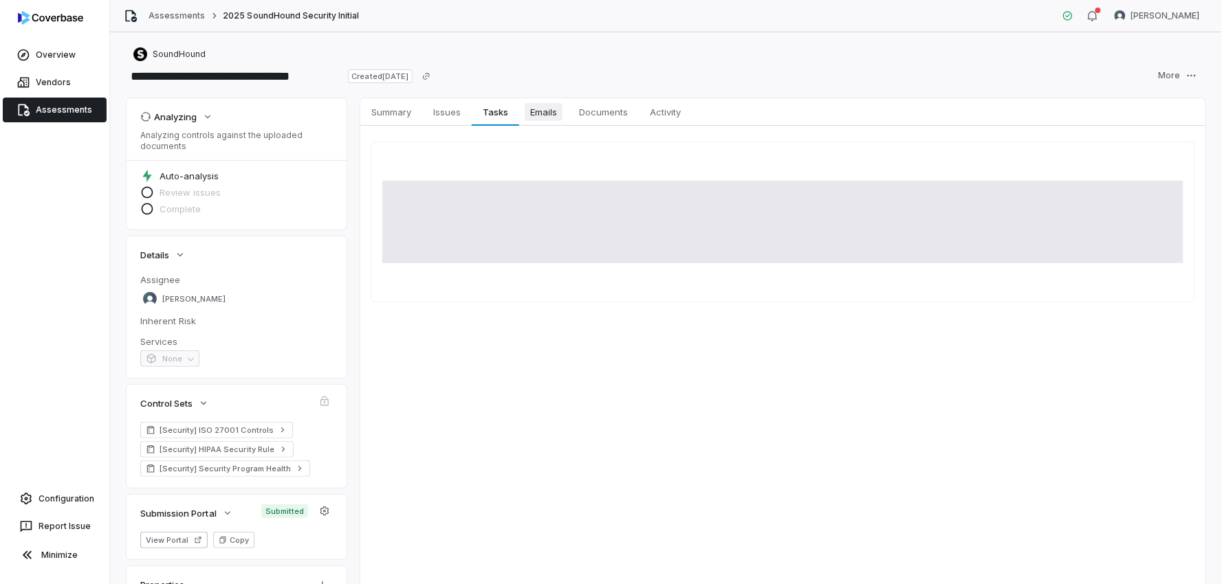
click at [544, 113] on span "Emails" at bounding box center [544, 112] width 38 height 18
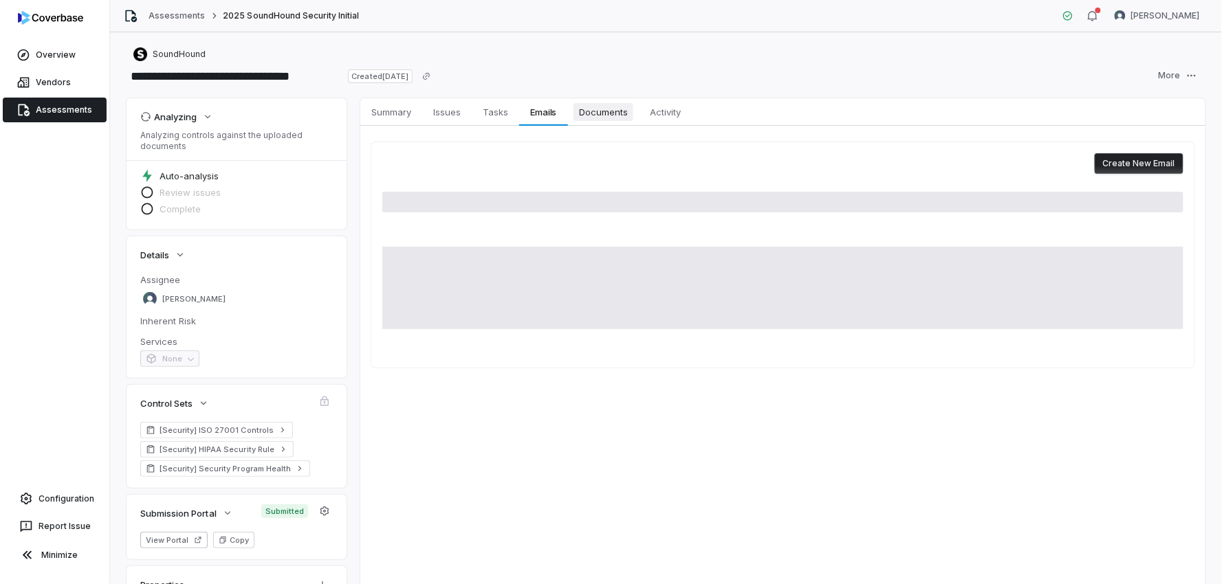
click at [589, 109] on span "Documents" at bounding box center [603, 112] width 60 height 18
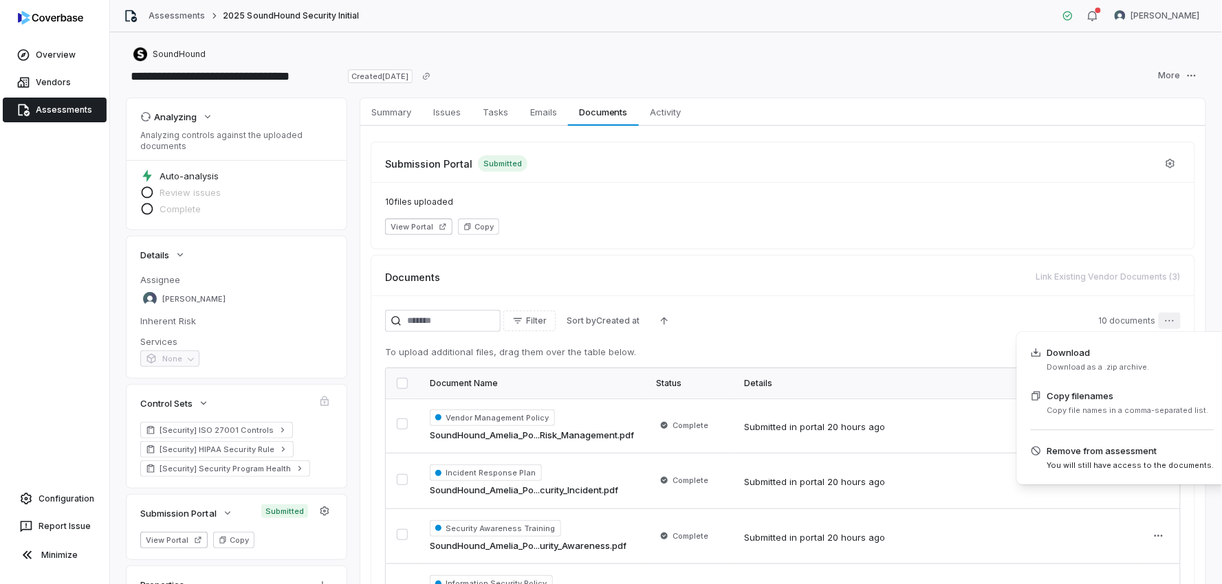
click at [1162, 315] on html "**********" at bounding box center [611, 292] width 1222 height 584
click at [1096, 356] on span "Download" at bounding box center [1098, 353] width 102 height 14
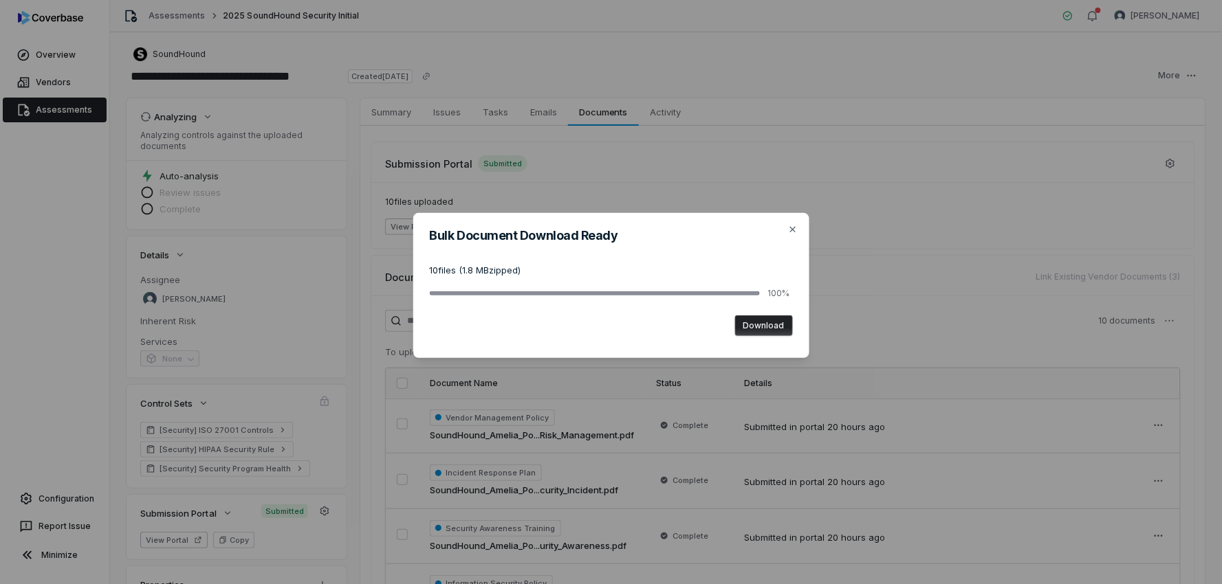
click at [766, 320] on button "Download" at bounding box center [764, 326] width 58 height 21
click at [796, 229] on icon "button" at bounding box center [792, 229] width 11 height 11
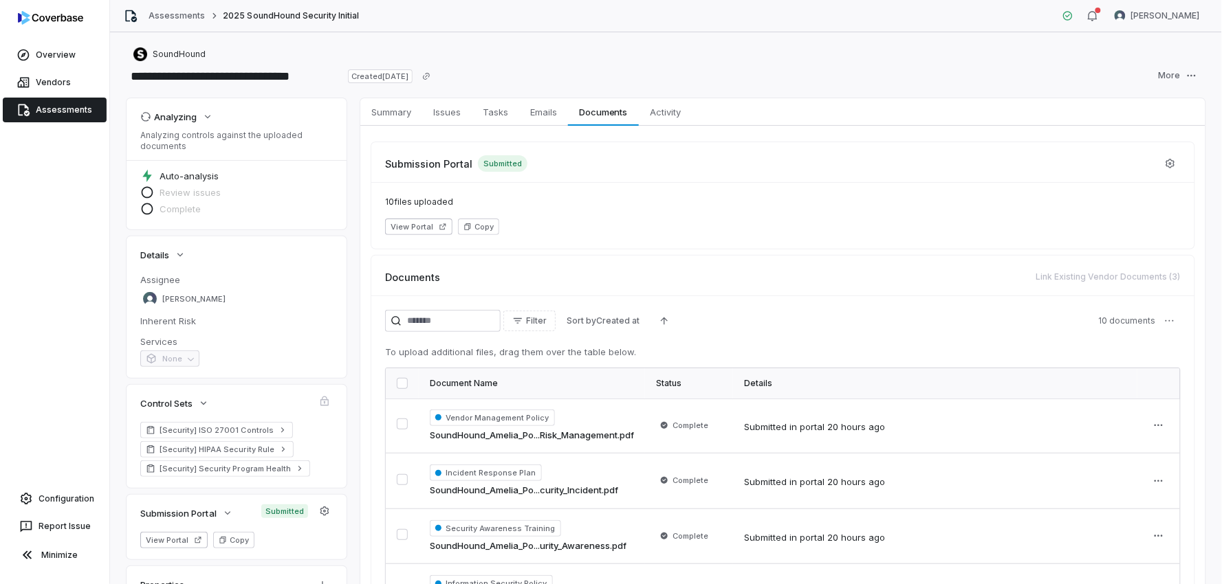
click at [56, 113] on link "Assessments" at bounding box center [55, 110] width 104 height 25
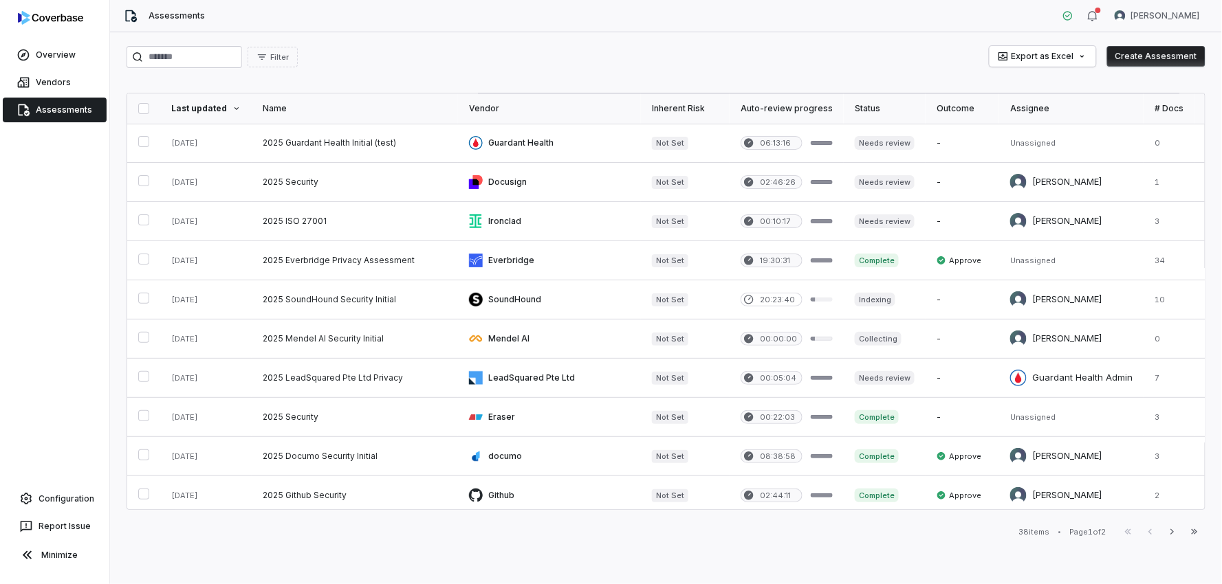
click at [1169, 63] on button "Create Assessment" at bounding box center [1156, 56] width 98 height 21
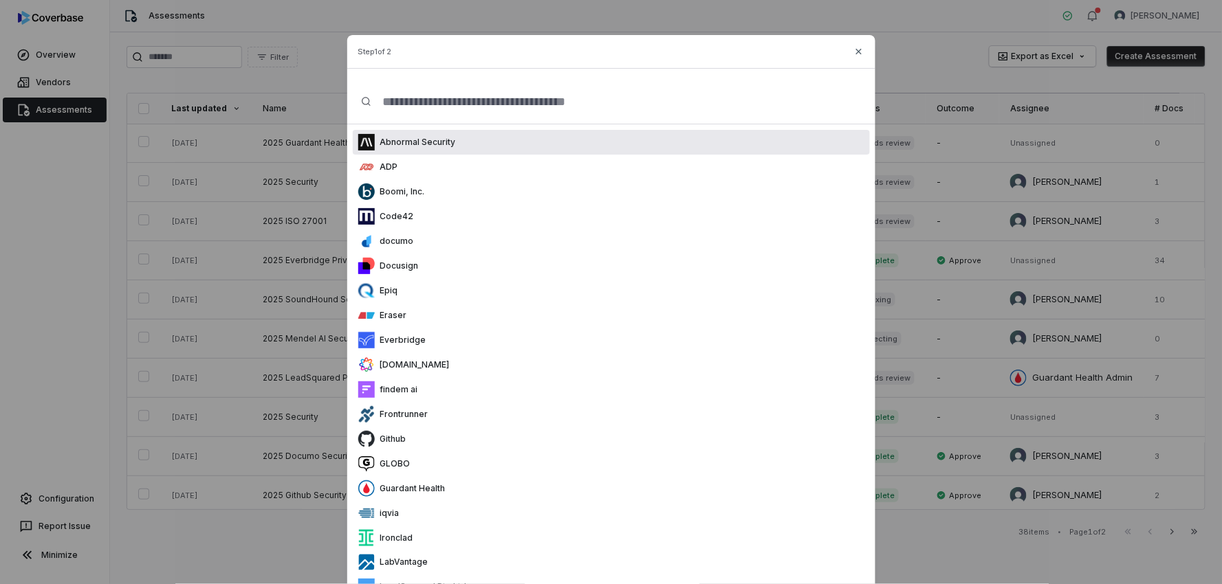
click at [554, 99] on input "text" at bounding box center [615, 102] width 489 height 44
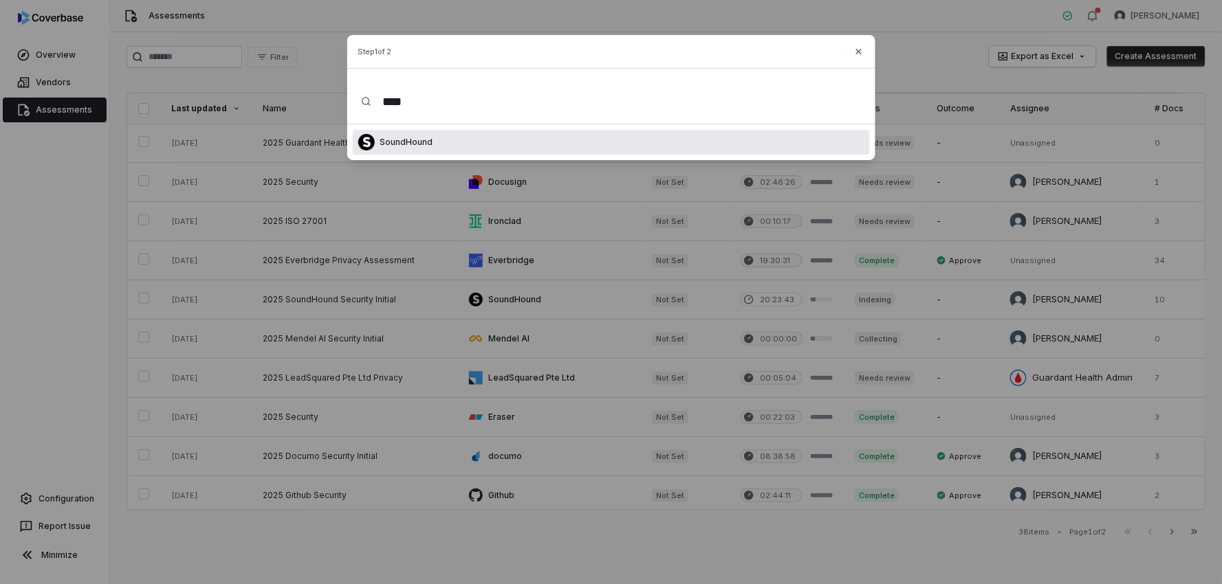
type input "*****"
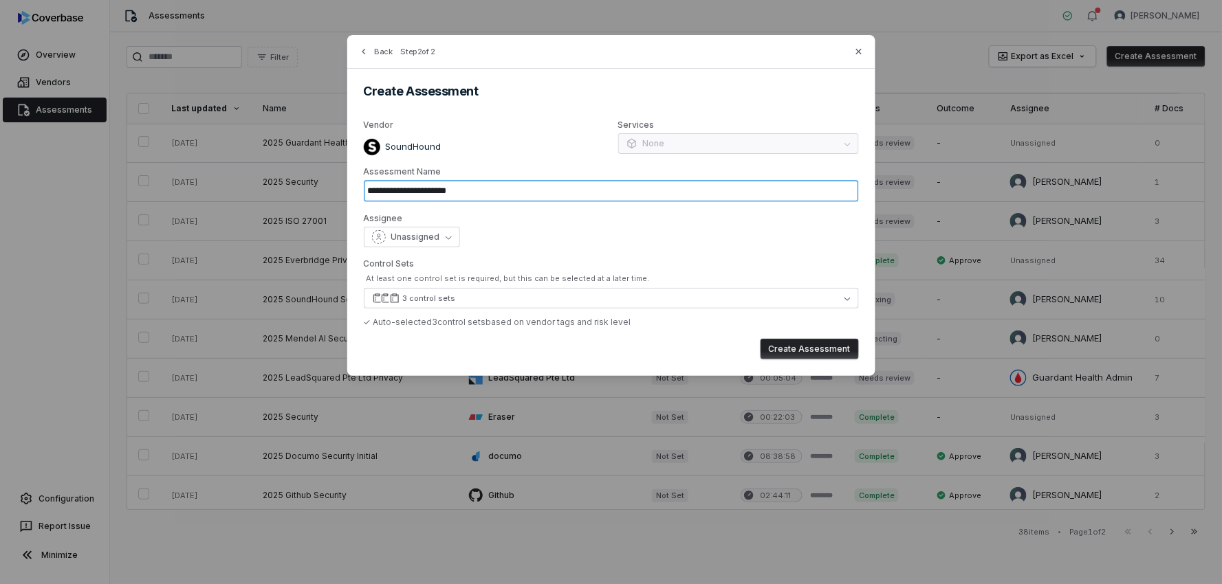
click at [449, 190] on input "**********" at bounding box center [611, 191] width 495 height 22
click at [514, 186] on input "**********" at bounding box center [611, 191] width 495 height 22
type input "**********"
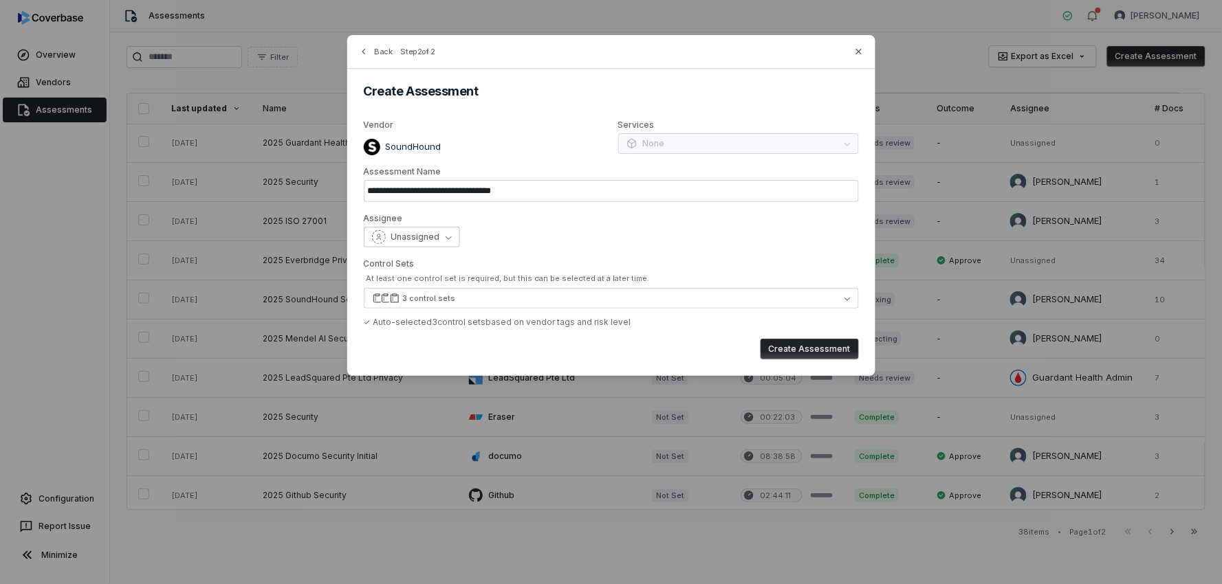
click at [445, 235] on icon "button" at bounding box center [448, 237] width 6 height 6
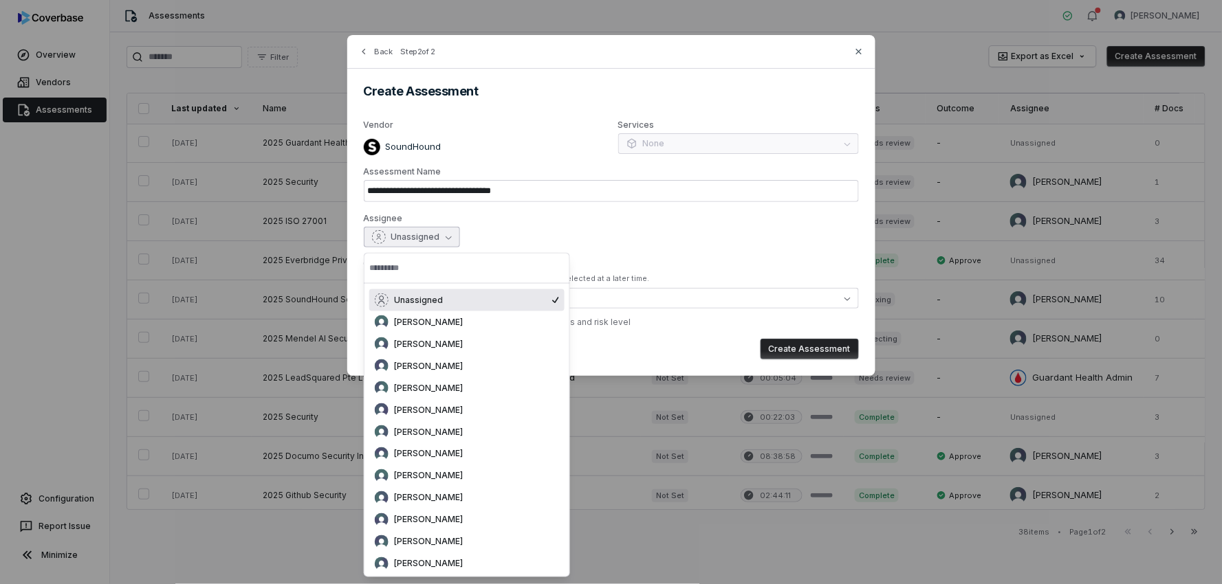
click at [435, 270] on input "text" at bounding box center [466, 268] width 195 height 30
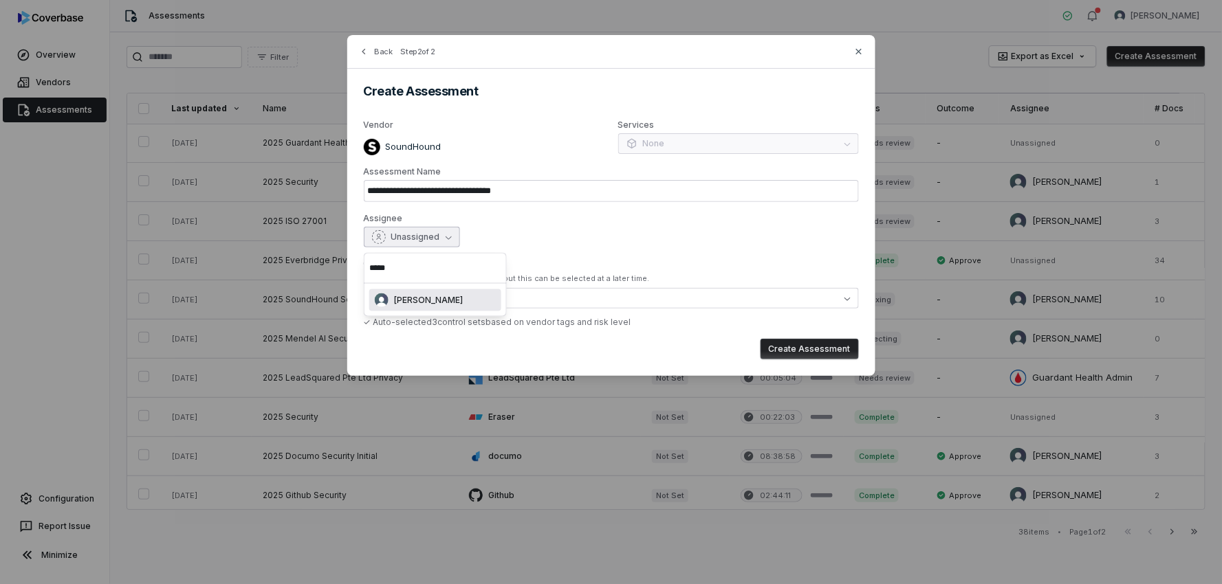
type input "****"
click at [429, 294] on div "[PERSON_NAME]" at bounding box center [435, 301] width 121 height 14
click at [804, 349] on button "Create Assessment" at bounding box center [809, 349] width 98 height 21
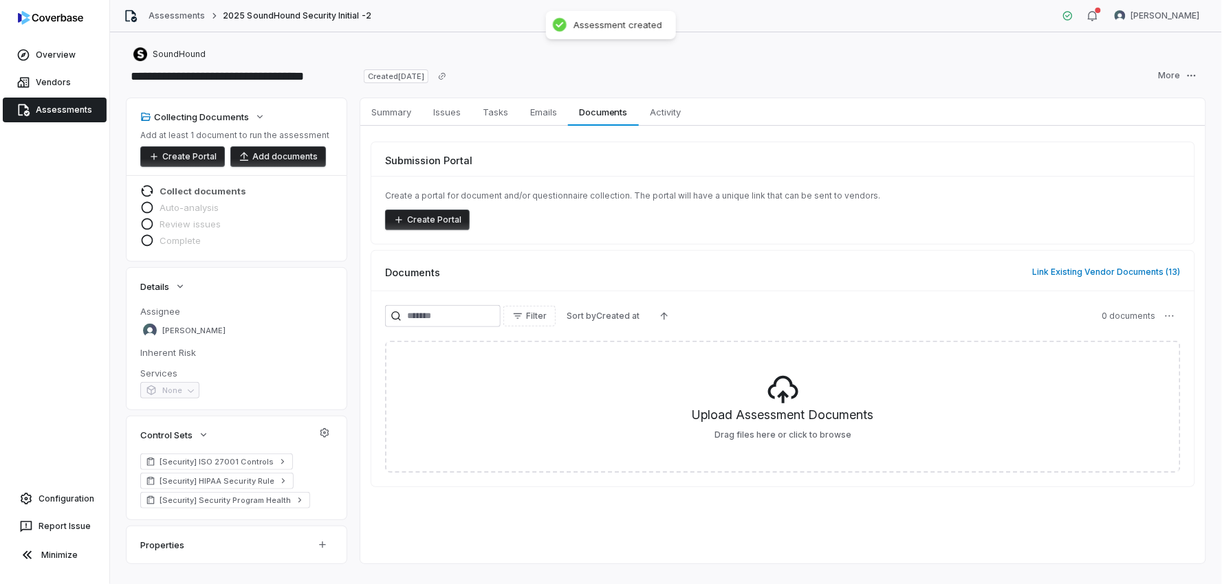
click at [227, 188] on span "Collect documents" at bounding box center [202, 191] width 87 height 12
click at [280, 162] on button "Add documents" at bounding box center [278, 156] width 96 height 21
click at [283, 162] on button "Add documents" at bounding box center [278, 156] width 96 height 21
click at [1114, 272] on button "Link Existing Vendor Documents ( 13 )" at bounding box center [1106, 272] width 156 height 29
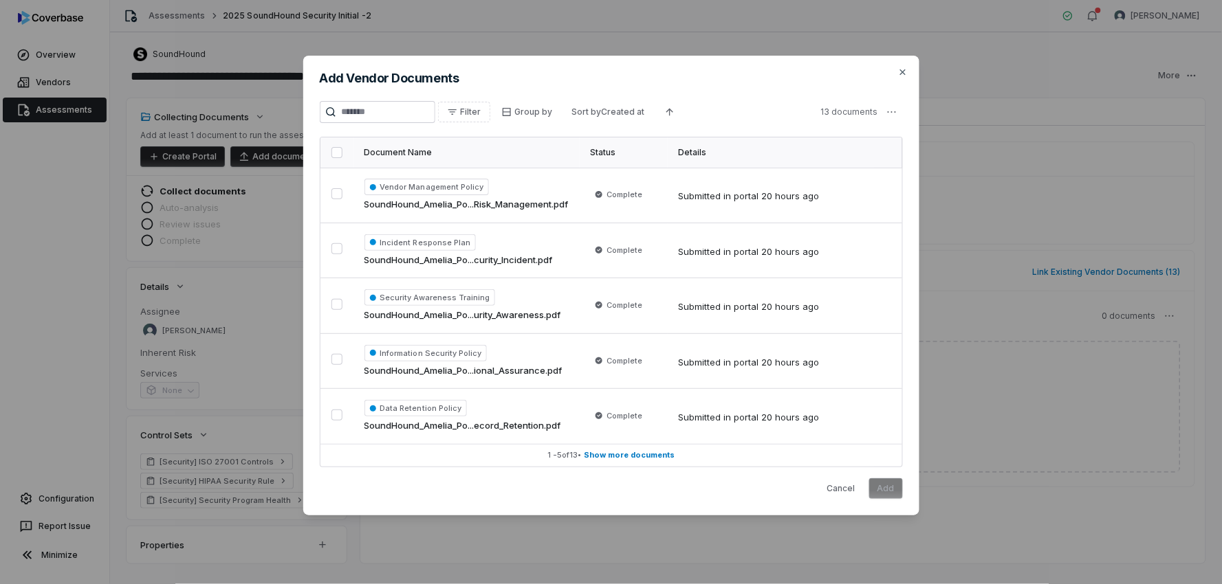
click at [337, 153] on button "button" at bounding box center [336, 152] width 11 height 11
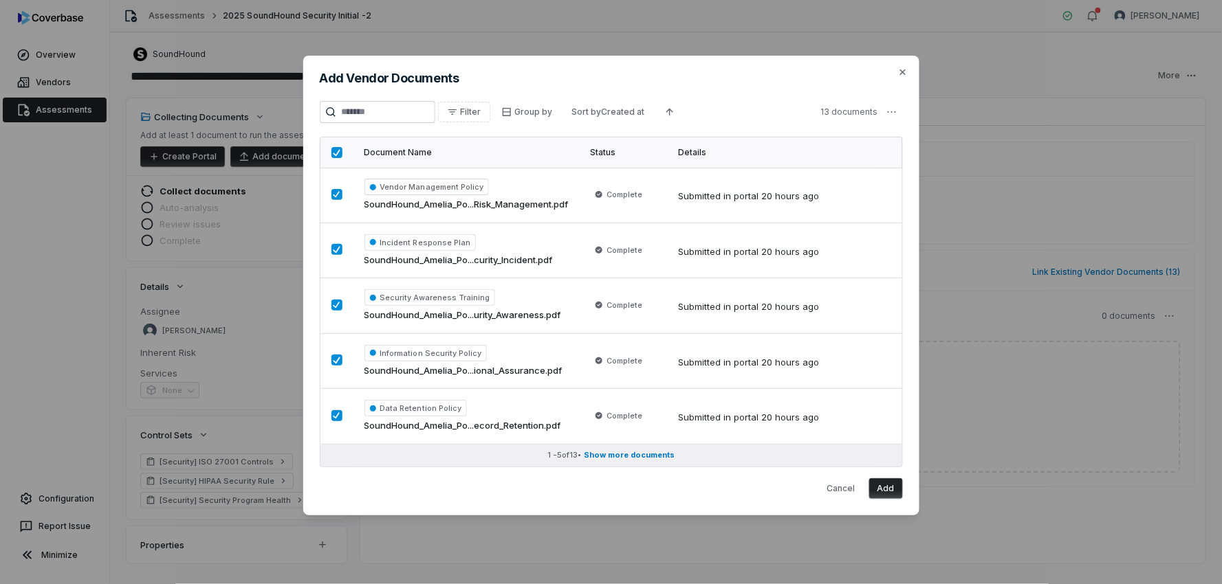
click at [630, 457] on span "Show more documents" at bounding box center [629, 455] width 91 height 10
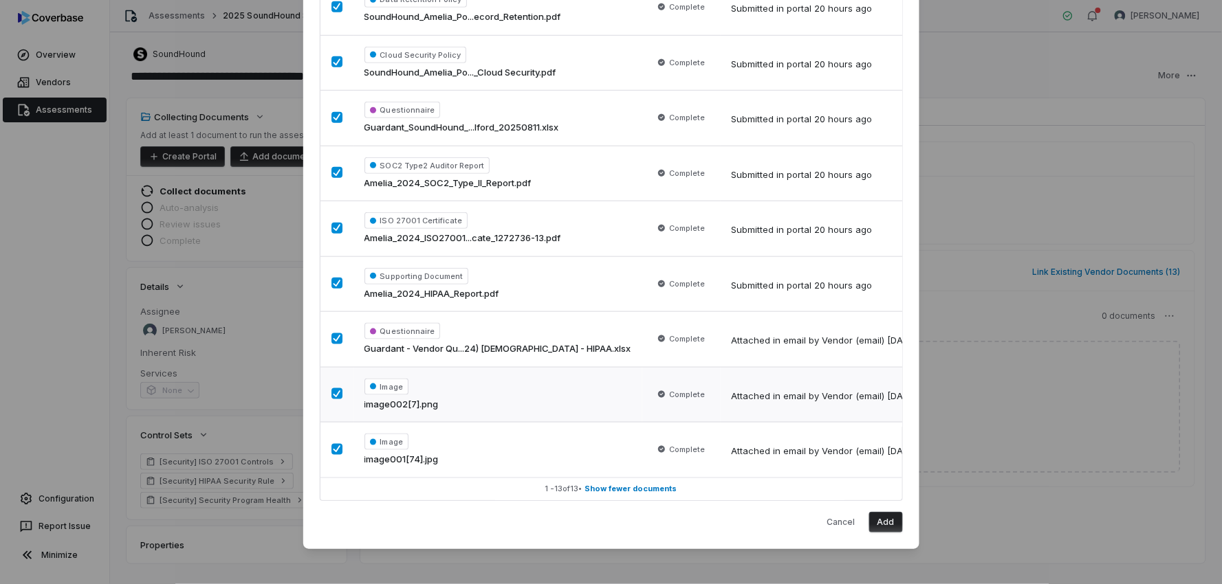
scroll to position [375, 0]
click at [888, 521] on button "Add" at bounding box center [886, 522] width 34 height 21
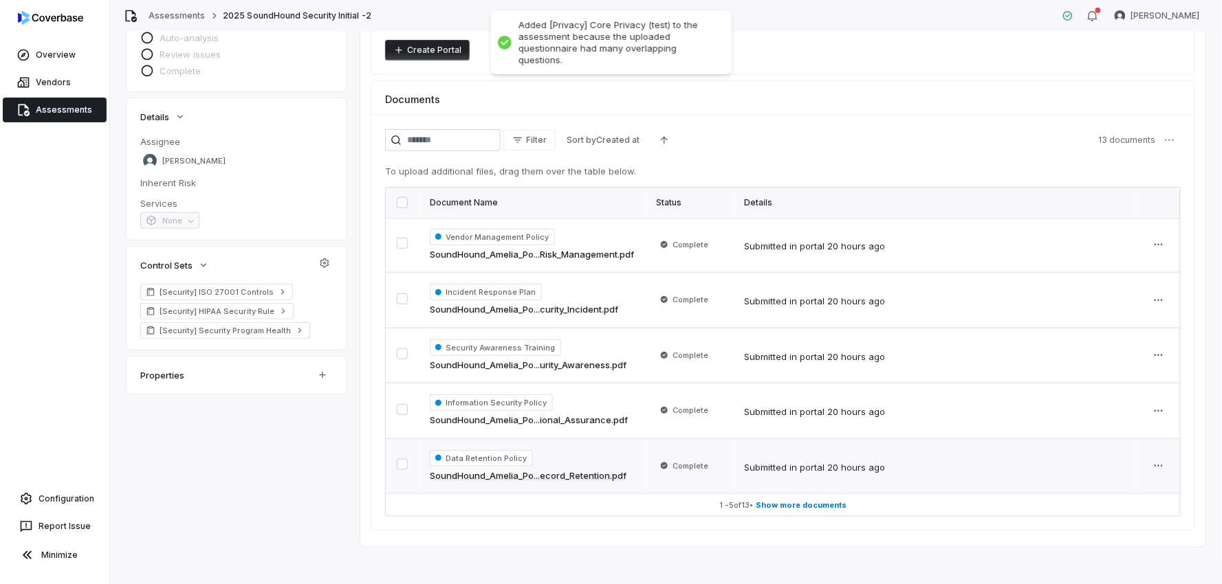
scroll to position [177, 0]
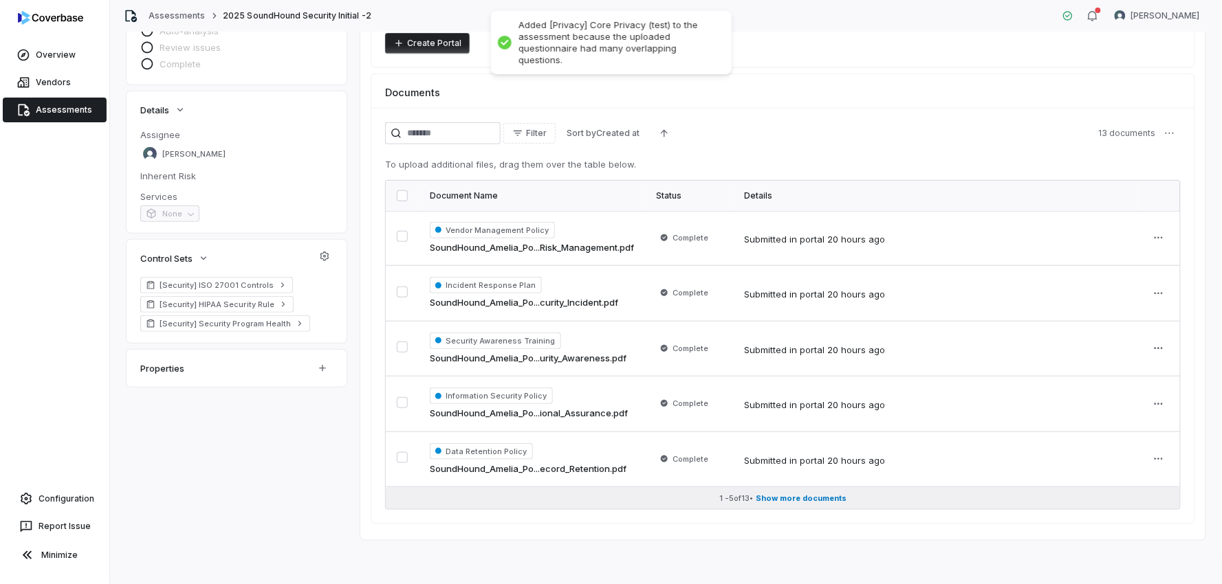
click at [789, 498] on span "Show more documents" at bounding box center [801, 499] width 91 height 10
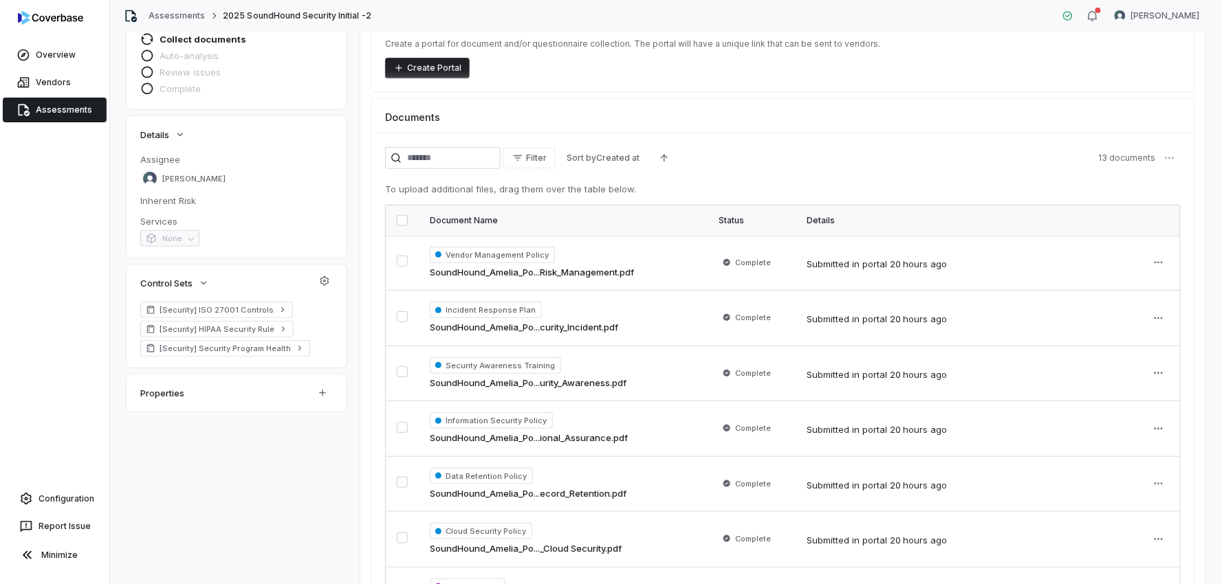
scroll to position [153, 0]
click at [406, 221] on button "button" at bounding box center [402, 219] width 11 height 11
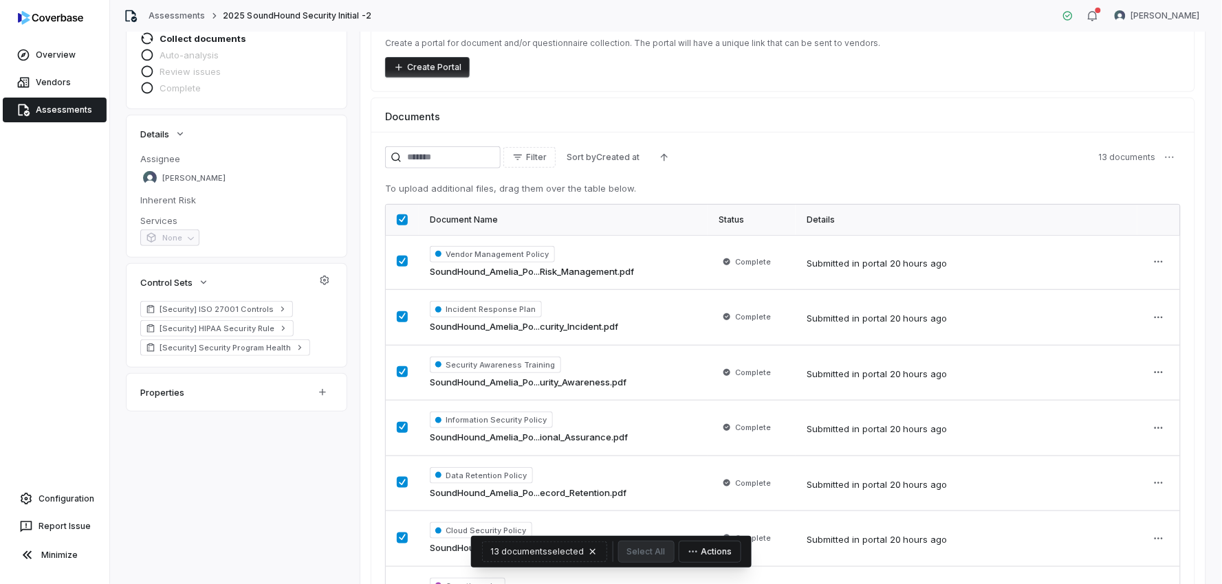
click at [705, 545] on button "Actions" at bounding box center [709, 552] width 61 height 21
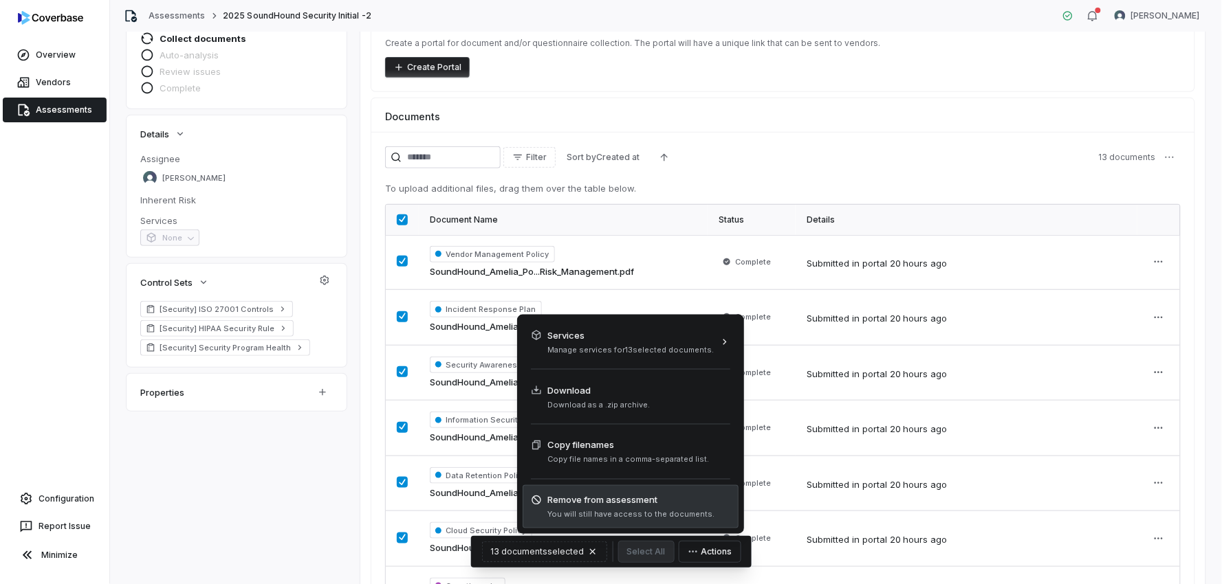
click at [639, 500] on span "Remove from assessment" at bounding box center [630, 501] width 167 height 14
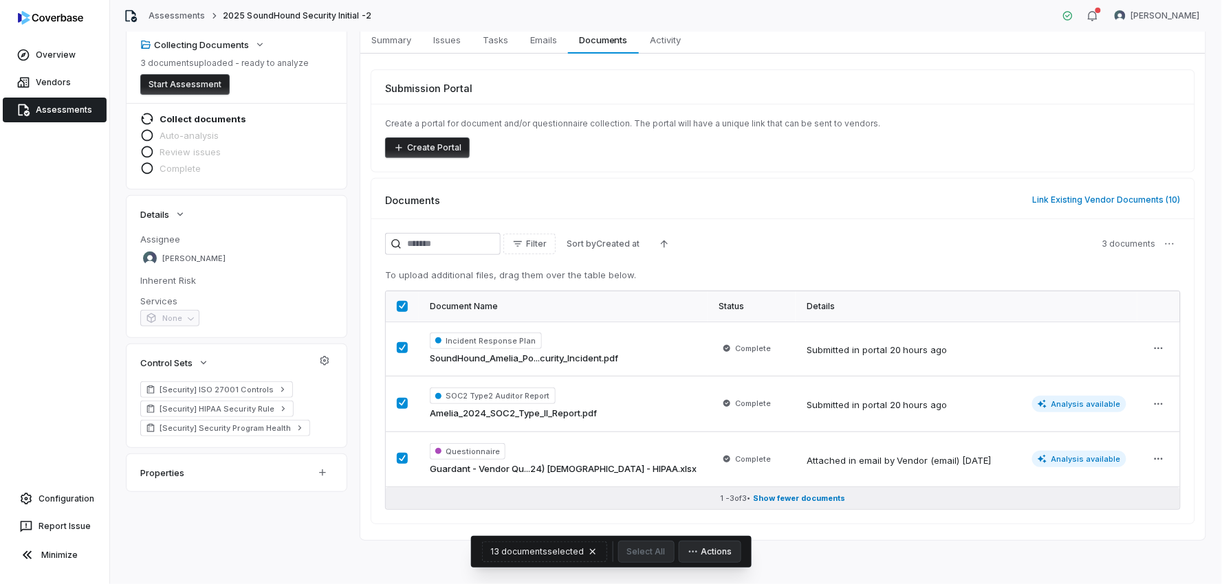
scroll to position [23, 0]
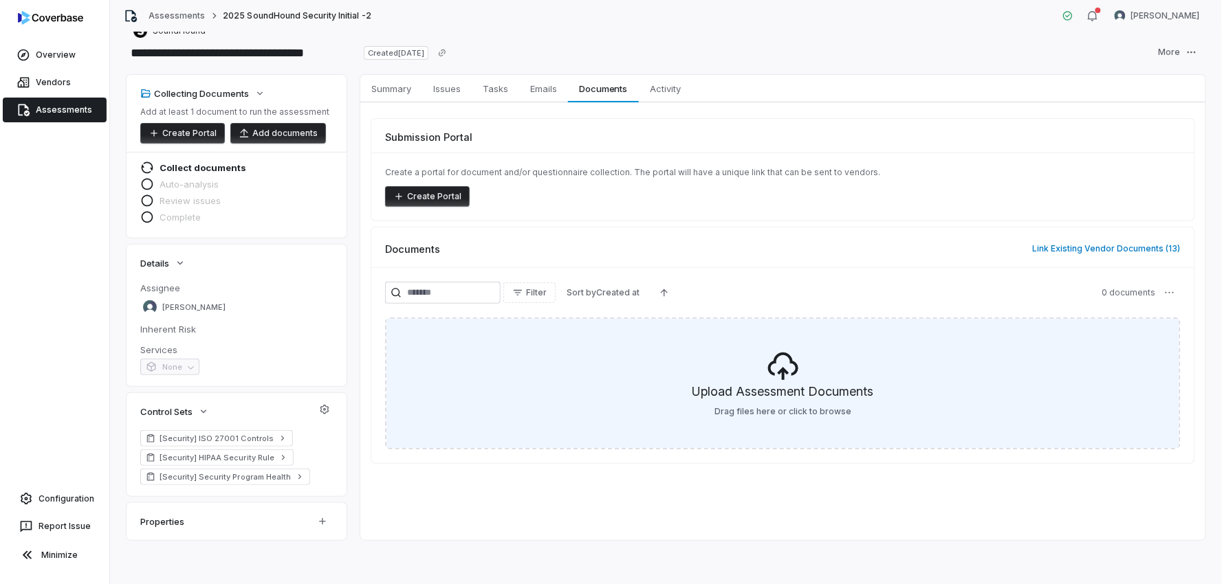
click at [774, 401] on h5 "Upload Assessment Documents" at bounding box center [782, 394] width 181 height 23
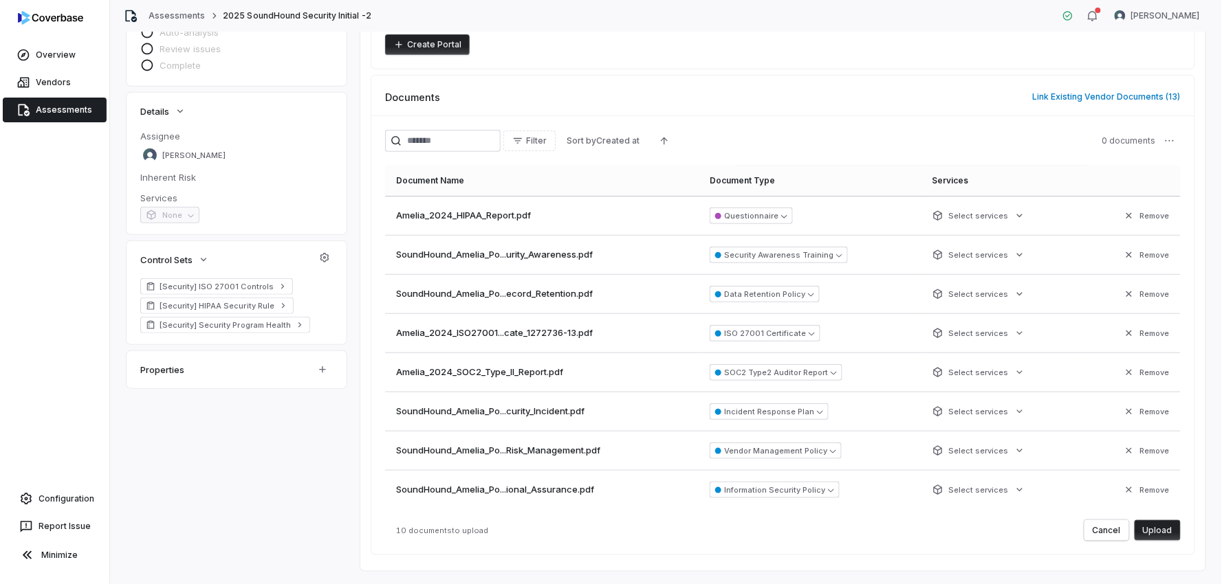
scroll to position [206, 0]
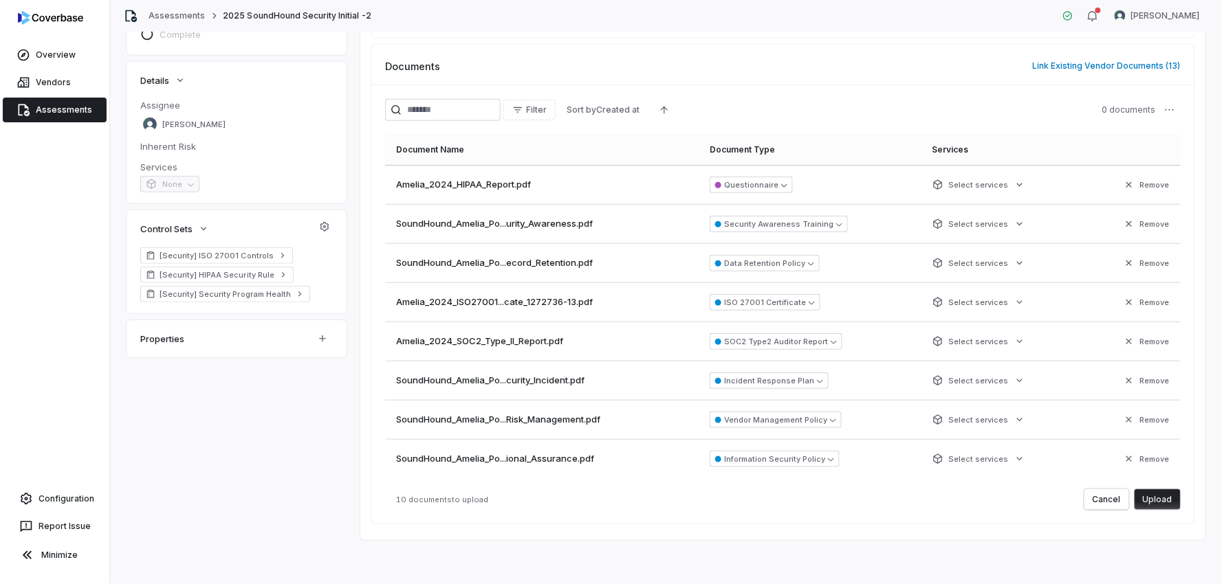
click at [1142, 496] on button "Upload" at bounding box center [1157, 499] width 46 height 21
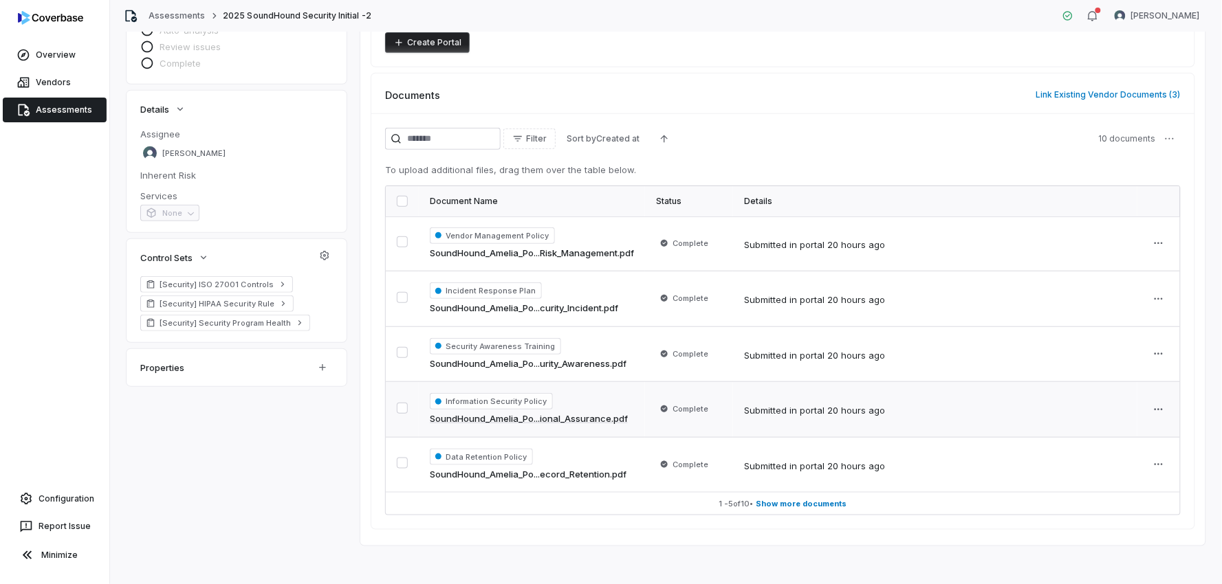
scroll to position [183, 0]
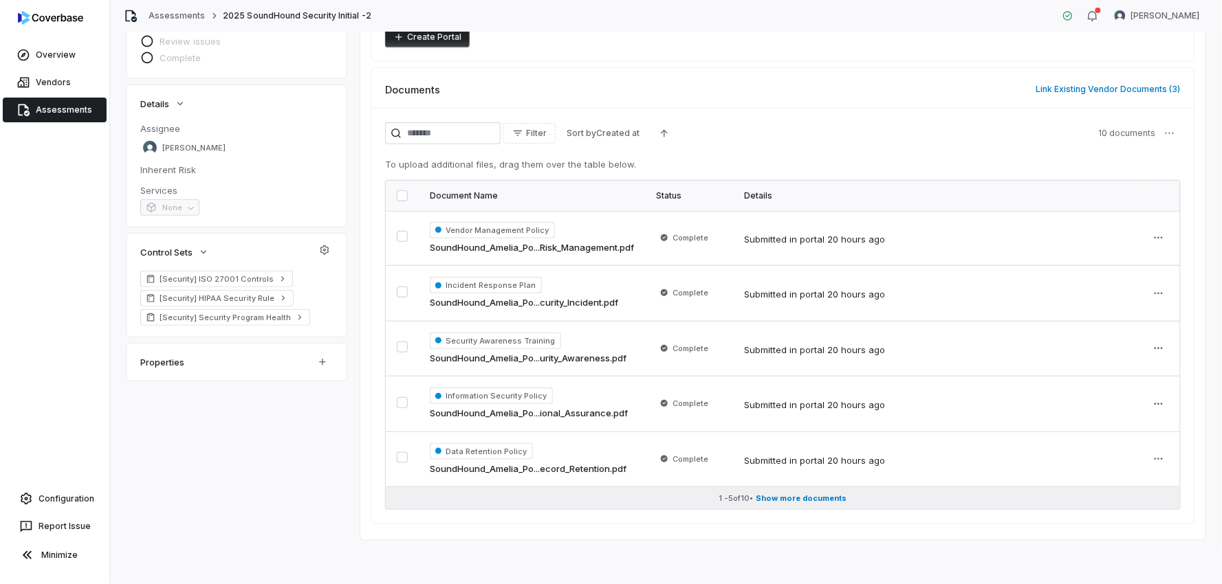
click at [793, 499] on span "Show more documents" at bounding box center [801, 499] width 91 height 10
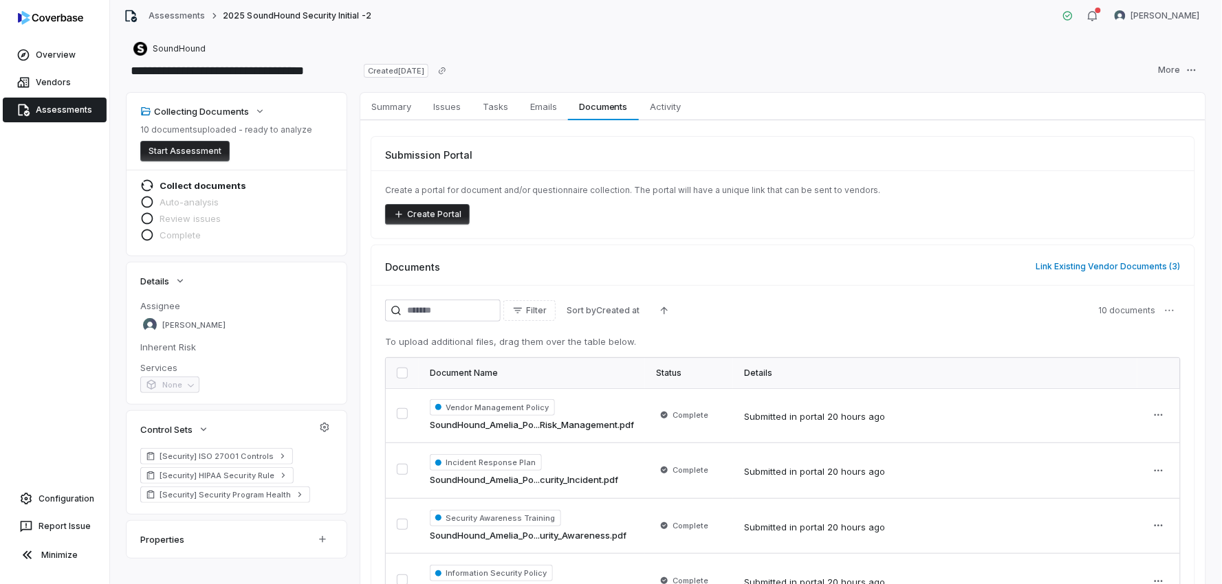
scroll to position [0, 0]
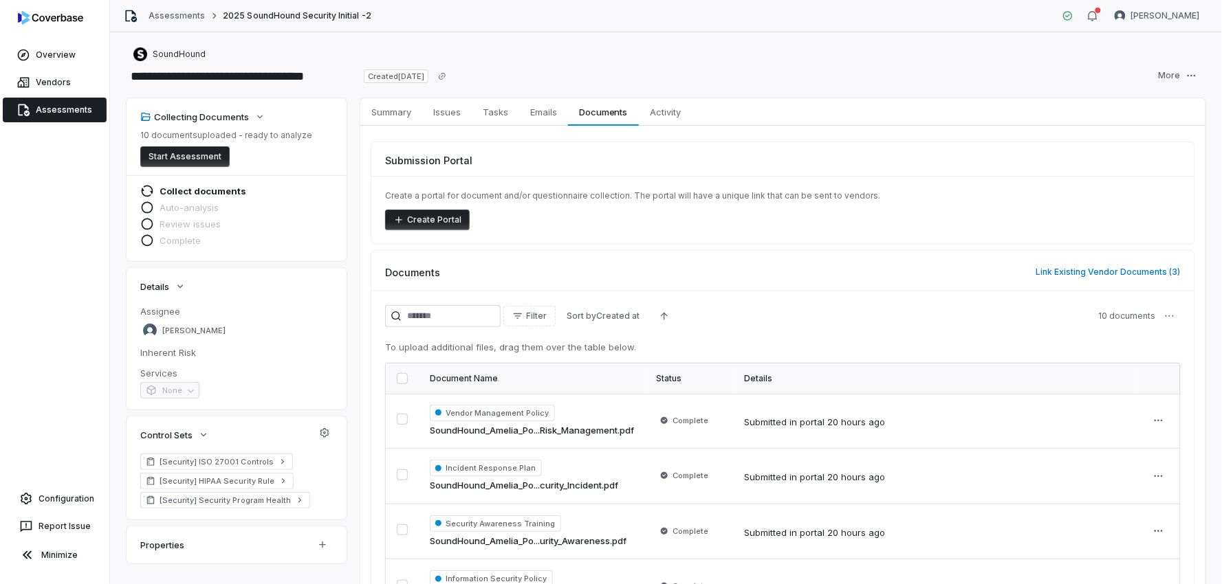
drag, startPoint x: 202, startPoint y: 156, endPoint x: 241, endPoint y: 166, distance: 40.3
click at [202, 155] on button "Start Assessment" at bounding box center [184, 156] width 89 height 21
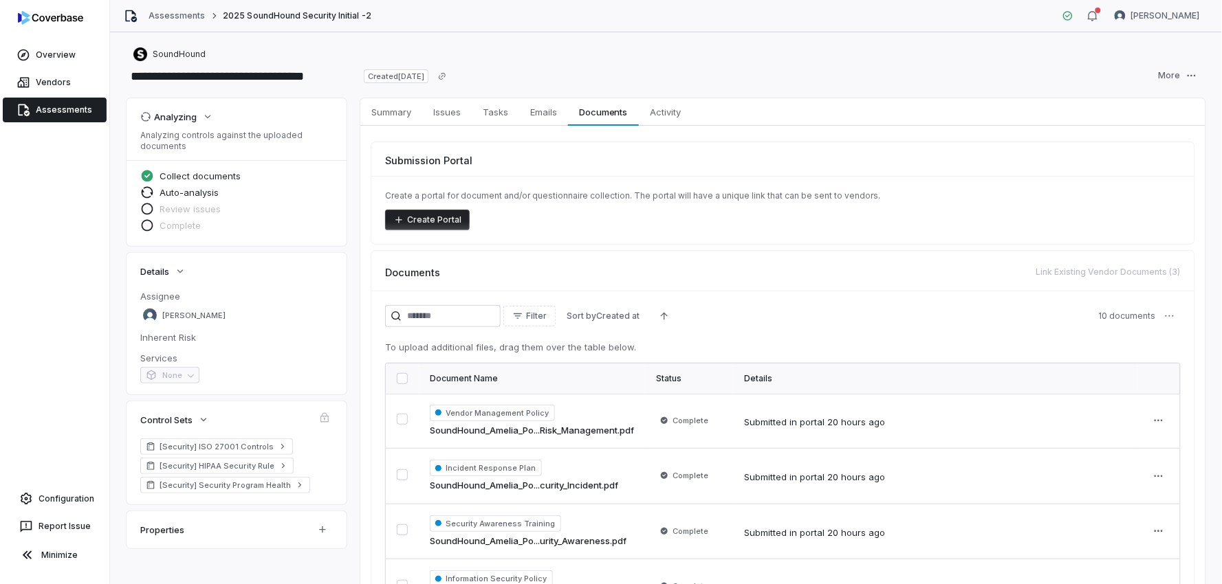
drag, startPoint x: 175, startPoint y: 186, endPoint x: 182, endPoint y: 197, distance: 12.4
click at [176, 187] on span "Auto-analysis" at bounding box center [188, 192] width 59 height 12
click at [187, 214] on span "Review issues" at bounding box center [189, 209] width 61 height 12
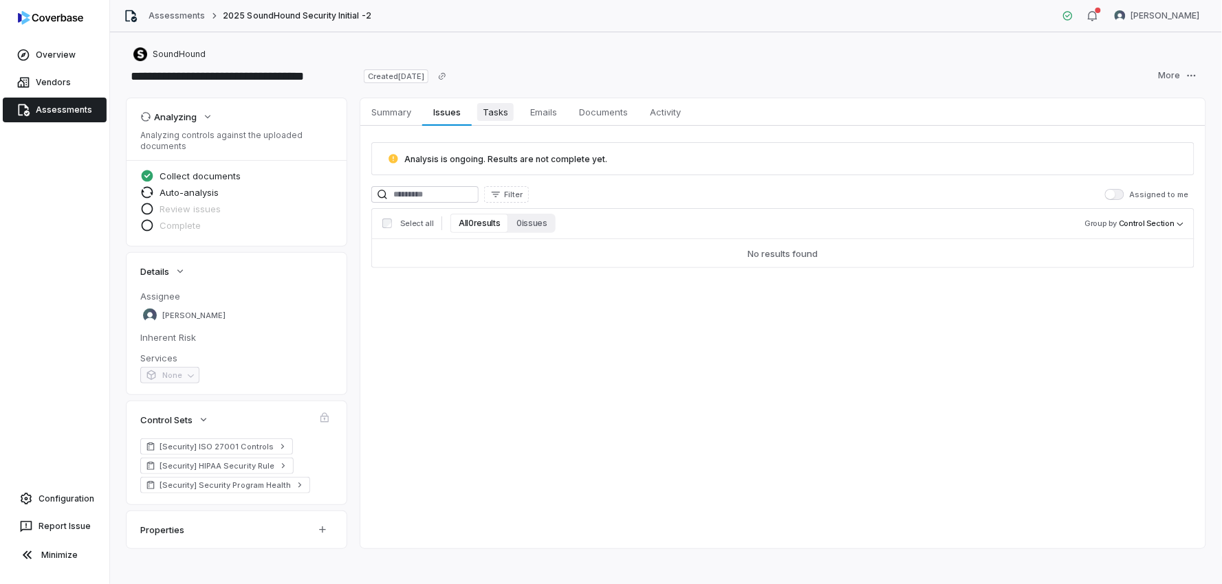
click at [500, 109] on span "Tasks" at bounding box center [495, 112] width 36 height 18
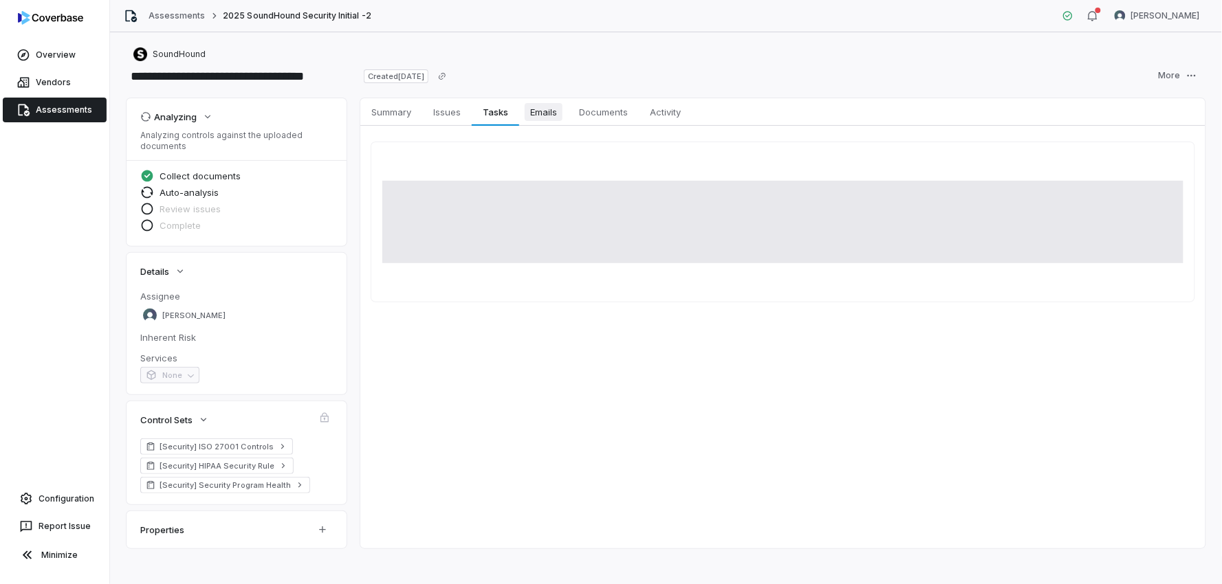
click at [553, 115] on span "Emails" at bounding box center [544, 112] width 38 height 18
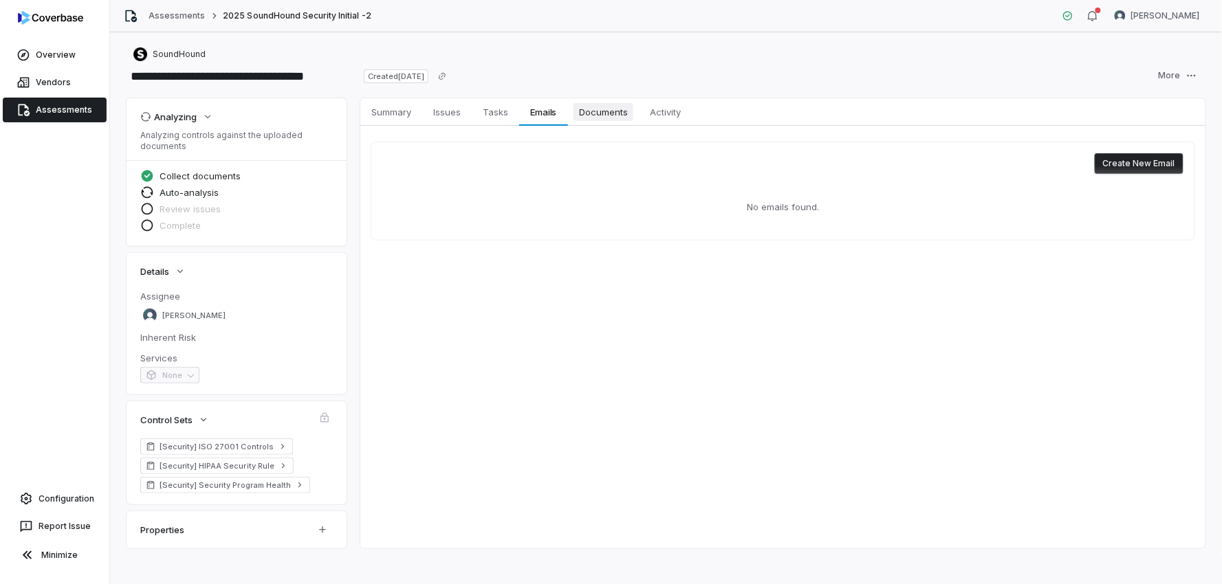
click at [628, 115] on span "Documents" at bounding box center [603, 112] width 60 height 18
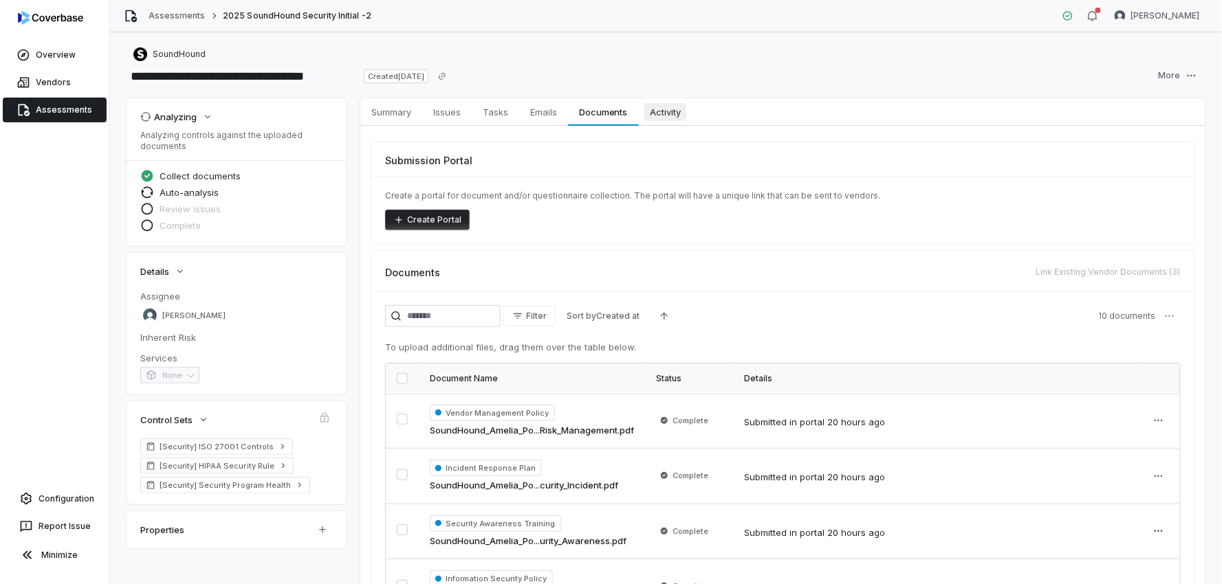
click at [679, 118] on span "Activity" at bounding box center [665, 112] width 42 height 18
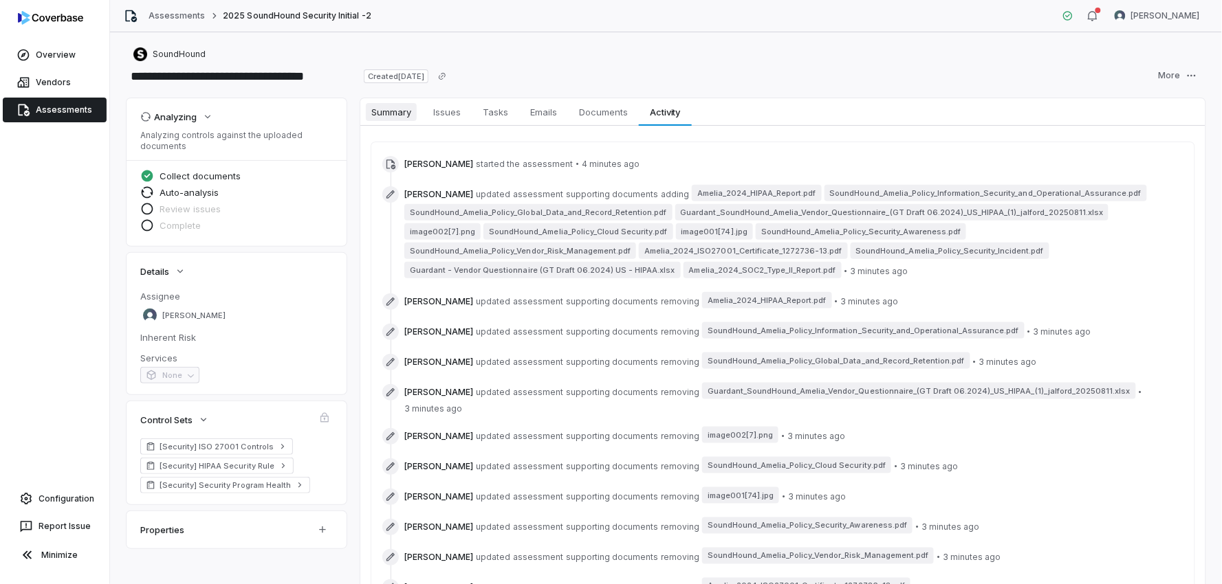
click at [400, 110] on span "Summary" at bounding box center [391, 112] width 51 height 18
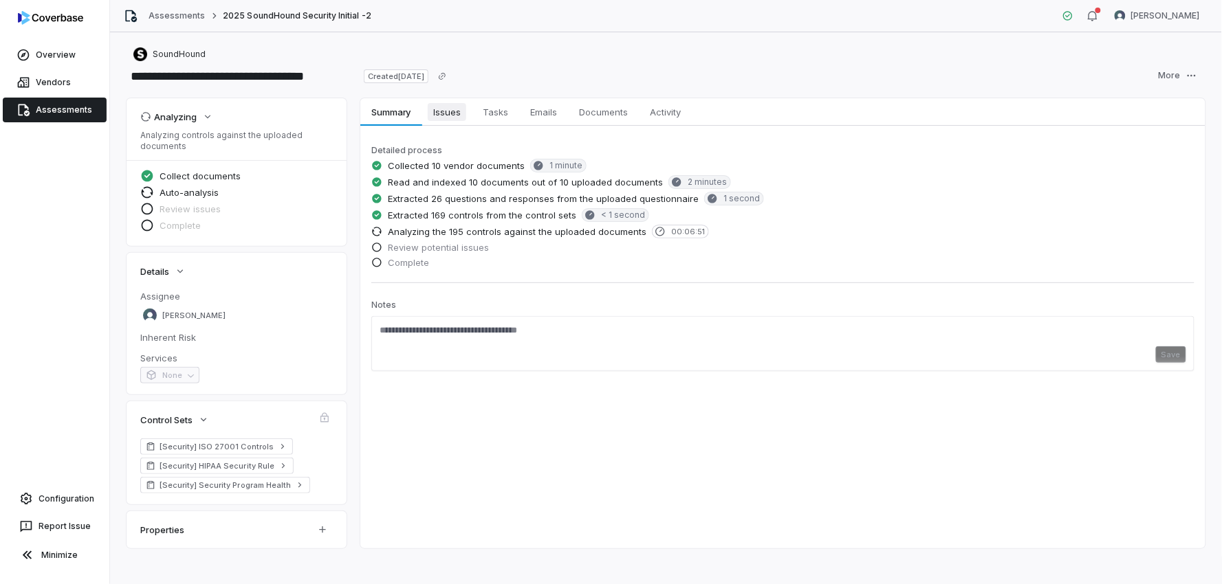
drag, startPoint x: 444, startPoint y: 107, endPoint x: 452, endPoint y: 109, distance: 7.8
click at [444, 107] on span "Issues" at bounding box center [447, 112] width 38 height 18
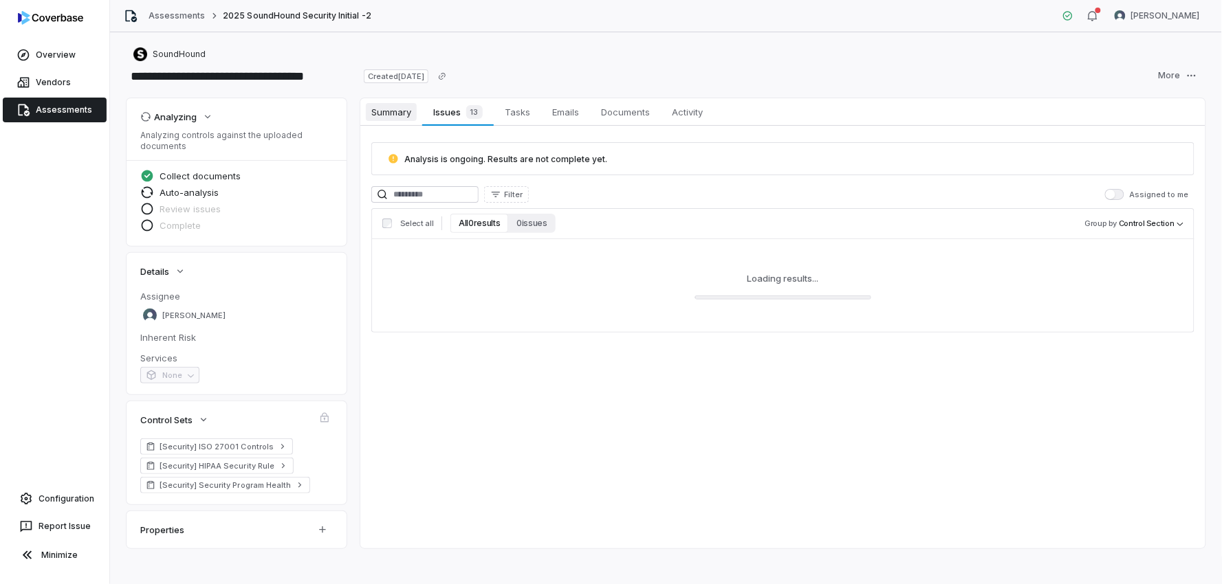
click at [400, 114] on span "Summary" at bounding box center [391, 112] width 51 height 18
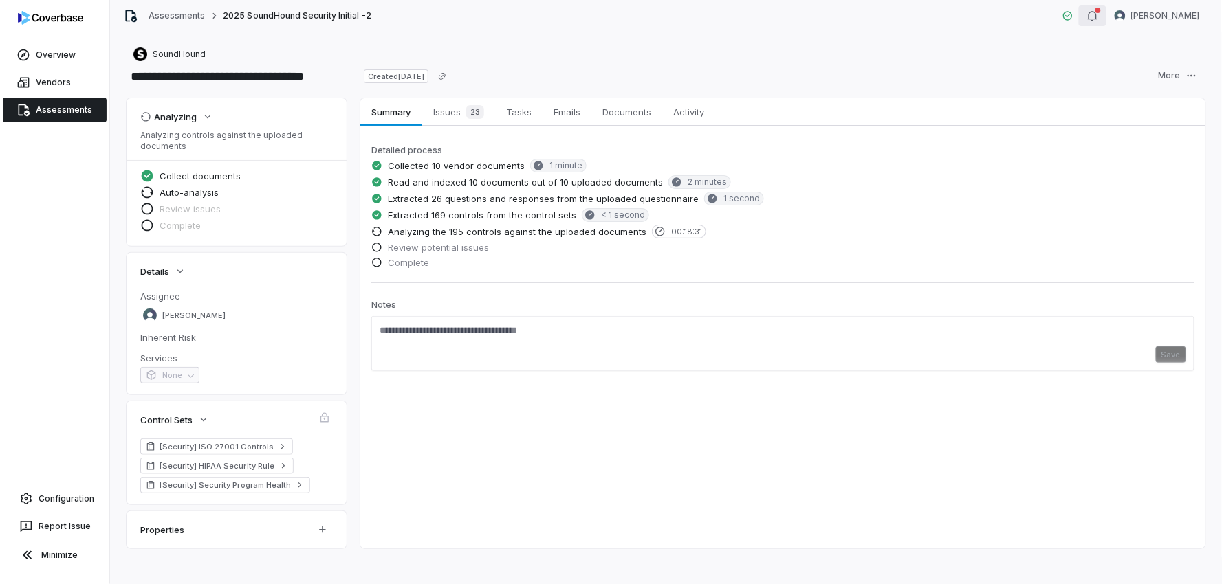
click at [1098, 17] on icon "button" at bounding box center [1092, 15] width 11 height 11
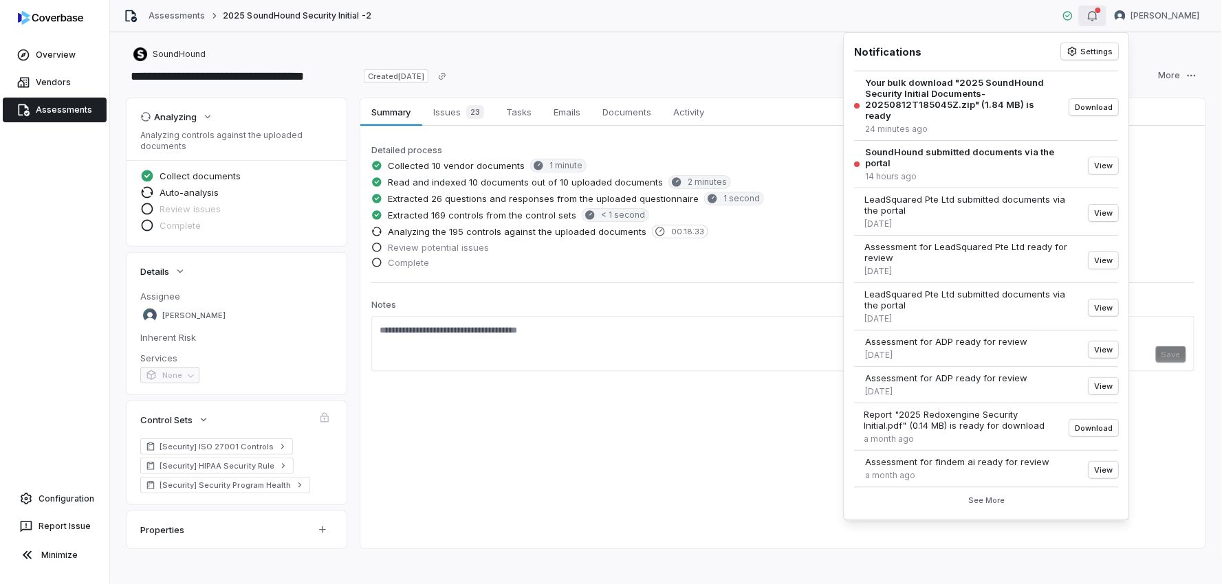
click at [916, 10] on div "Assessments 2025 SoundHound Security Initial -2 [PERSON_NAME]" at bounding box center [666, 16] width 1112 height 32
